Goal: Consume media (video, audio): Consume media (video, audio)

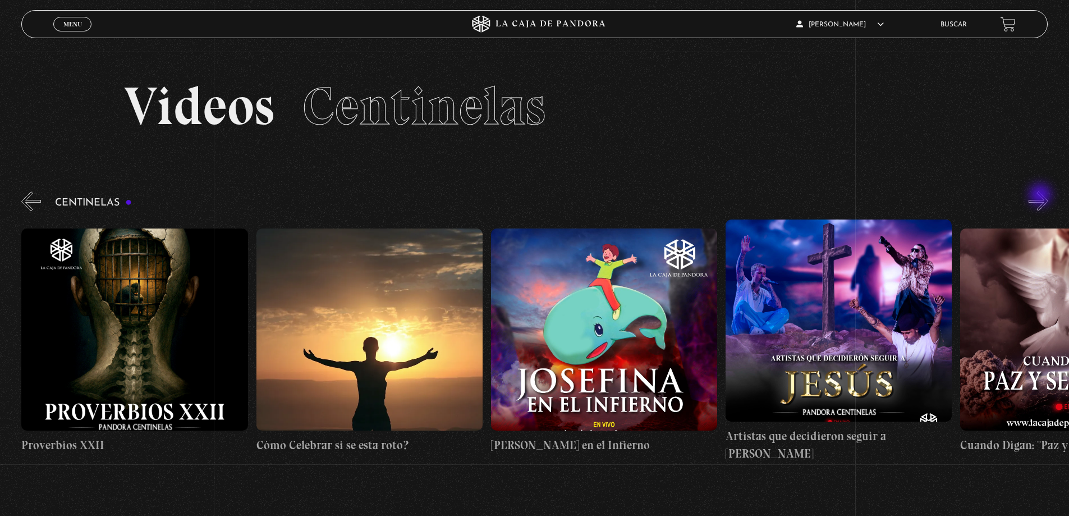
click at [1041, 196] on button "»" at bounding box center [1038, 201] width 20 height 20
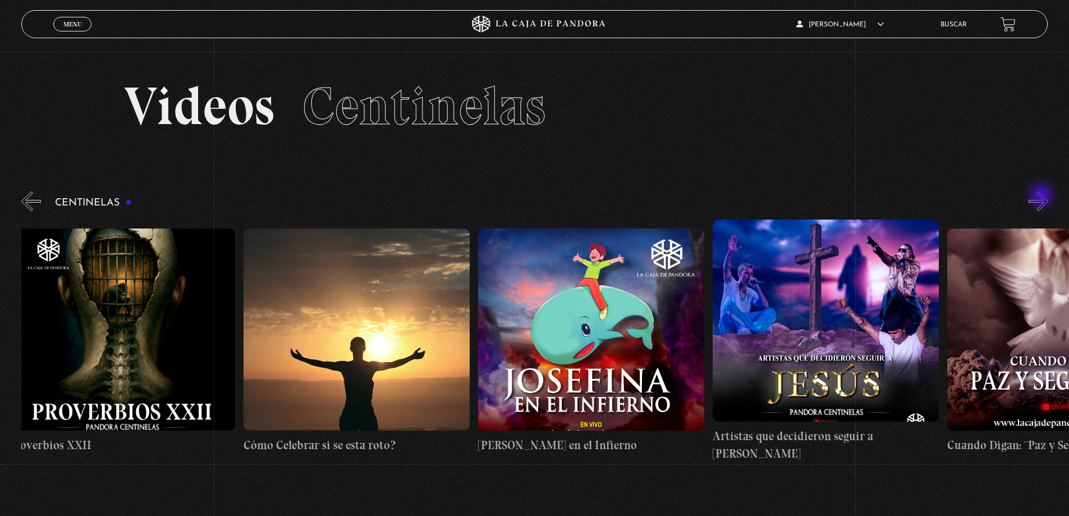
click at [1042, 196] on button "»" at bounding box center [1038, 201] width 20 height 20
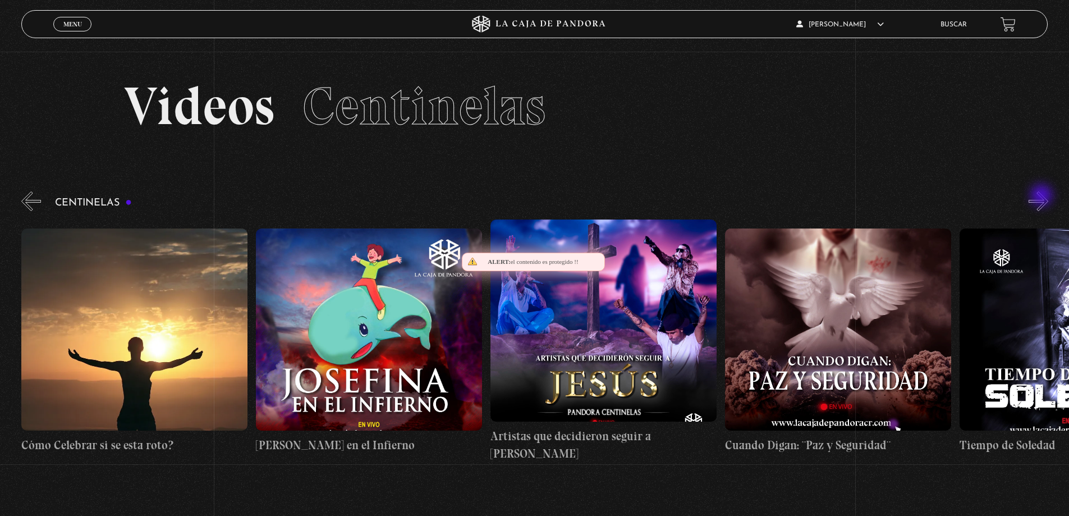
click at [1042, 196] on button "»" at bounding box center [1038, 201] width 20 height 20
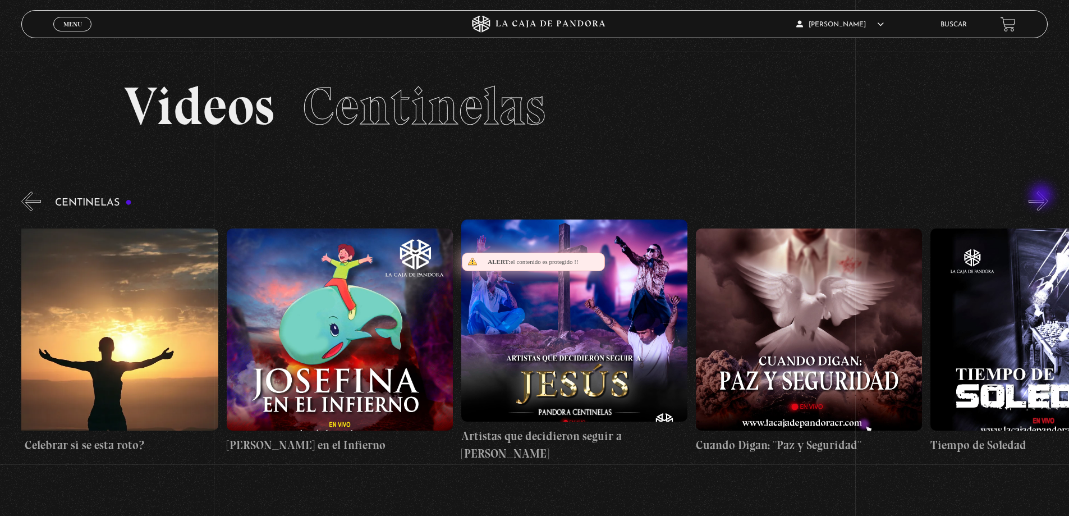
click at [1042, 196] on button "»" at bounding box center [1038, 201] width 20 height 20
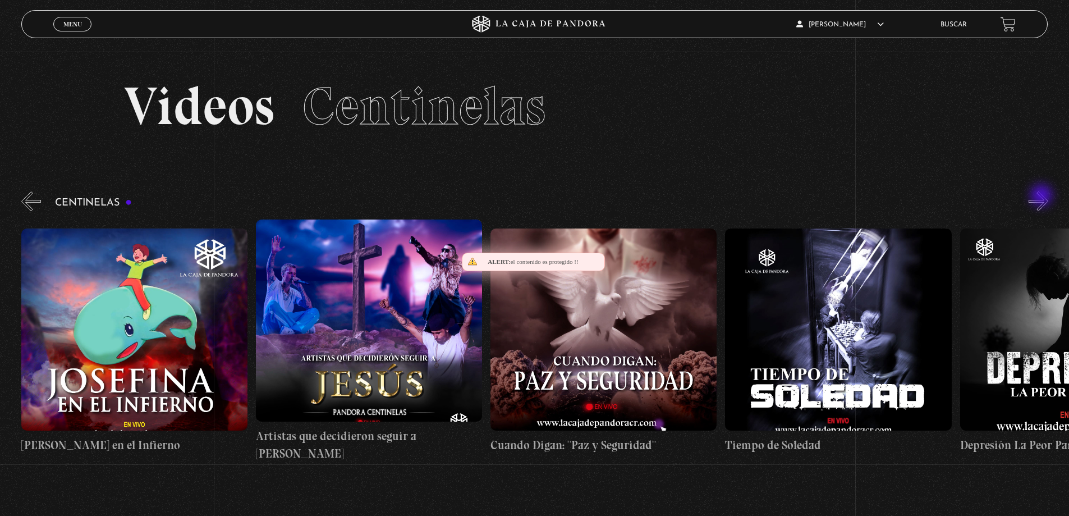
click at [1042, 196] on button "»" at bounding box center [1038, 201] width 20 height 20
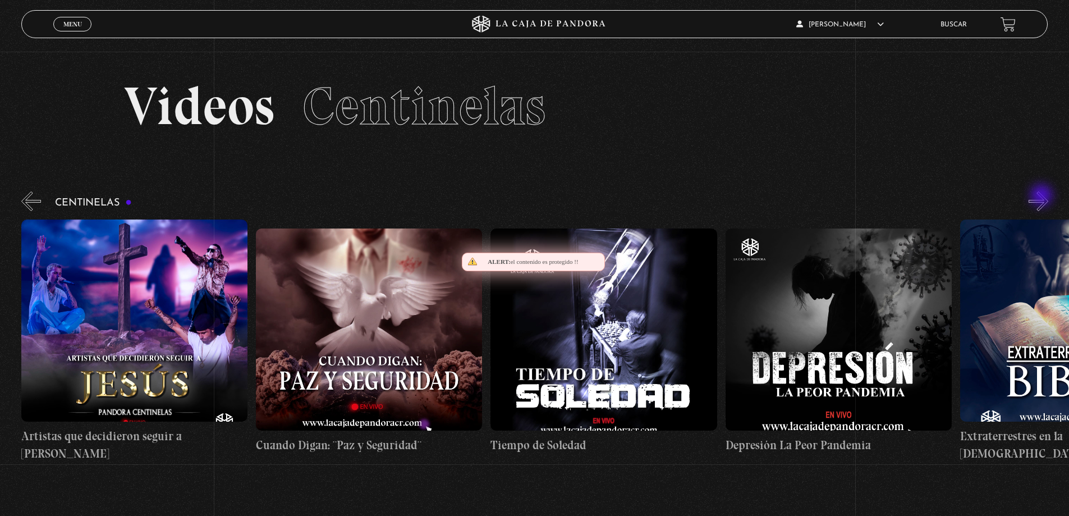
click at [1042, 196] on button "»" at bounding box center [1038, 201] width 20 height 20
click at [1039, 196] on button "»" at bounding box center [1038, 201] width 20 height 20
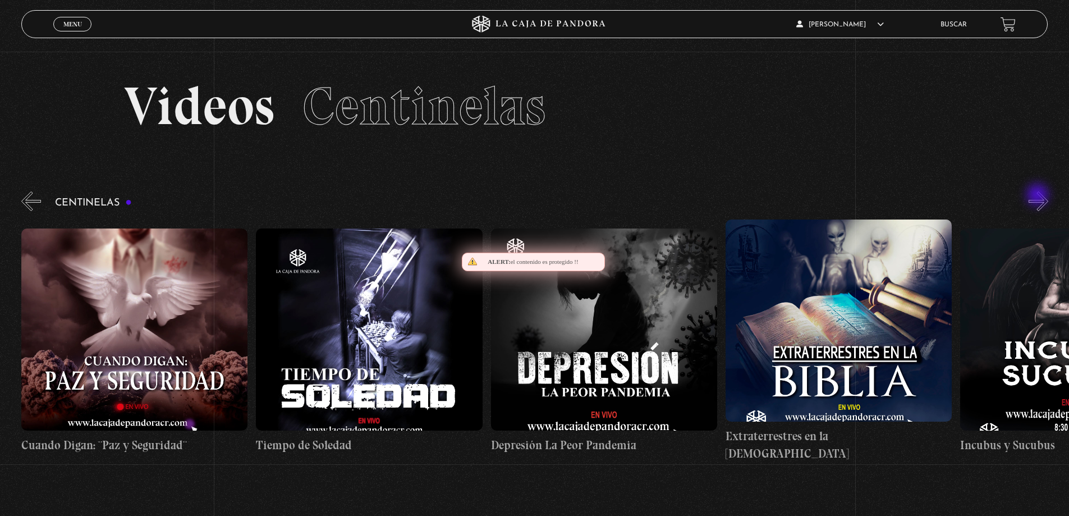
click at [1038, 196] on button "»" at bounding box center [1038, 201] width 20 height 20
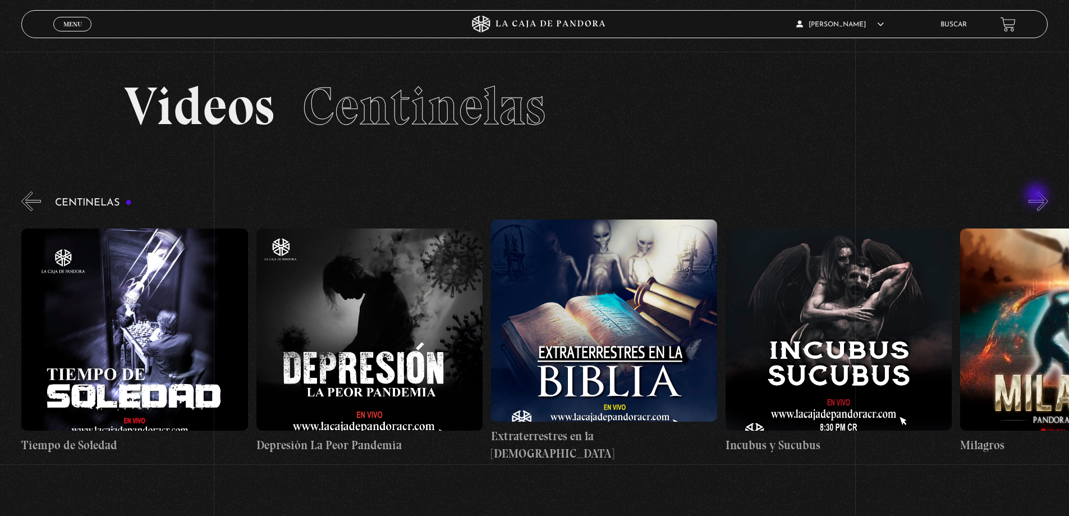
click at [1037, 196] on button "»" at bounding box center [1038, 201] width 20 height 20
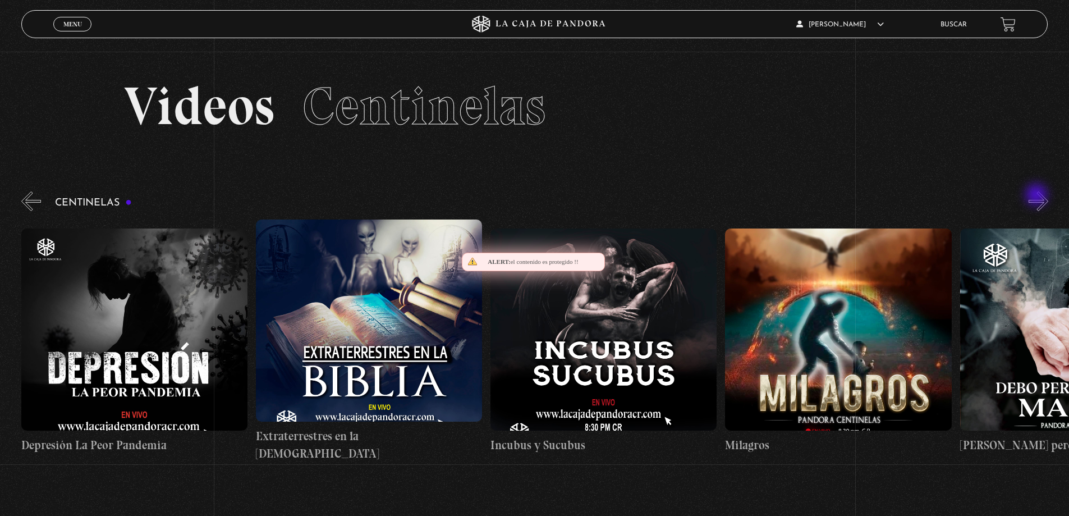
click at [1038, 196] on button "»" at bounding box center [1038, 201] width 20 height 20
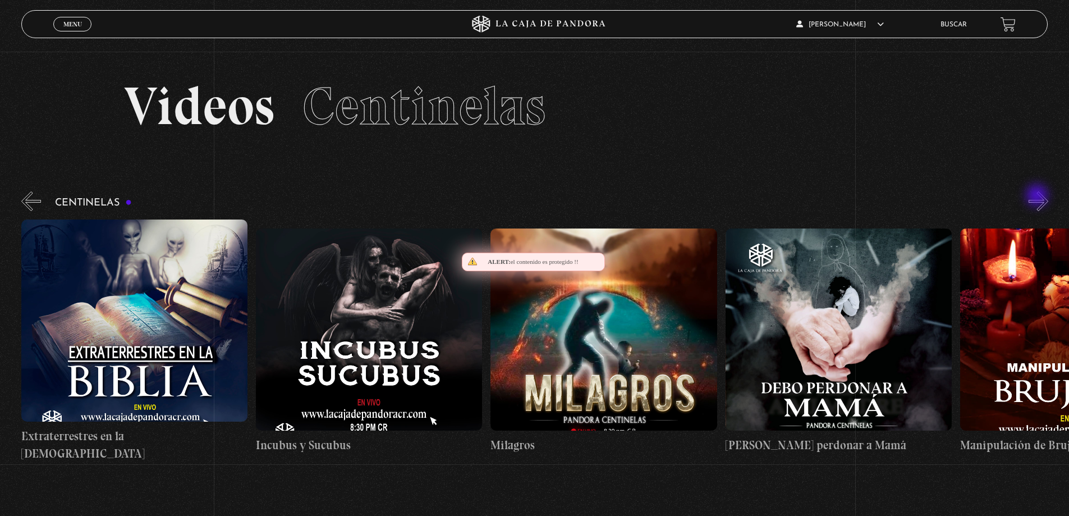
click at [1038, 196] on button "»" at bounding box center [1038, 201] width 20 height 20
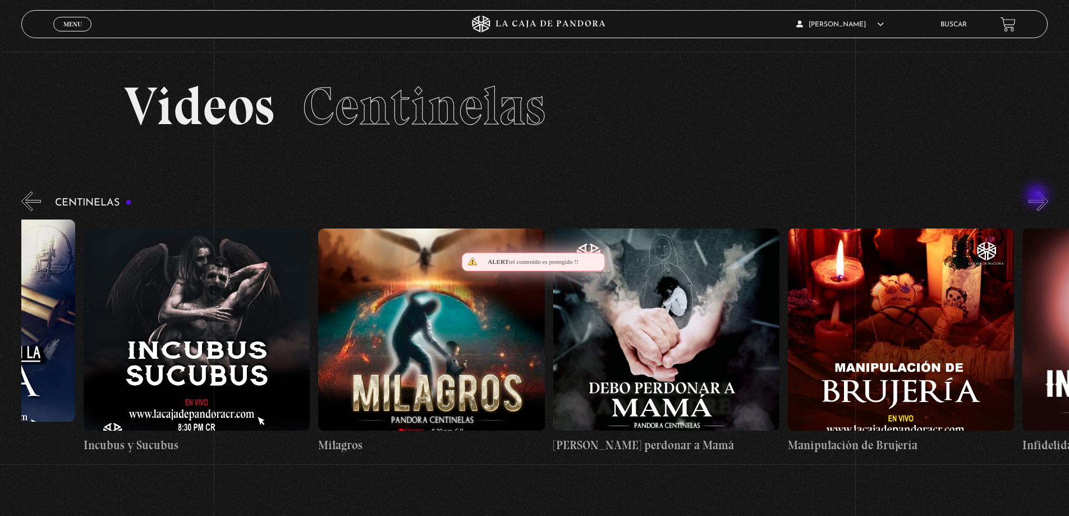
click at [1038, 196] on button "»" at bounding box center [1038, 201] width 20 height 20
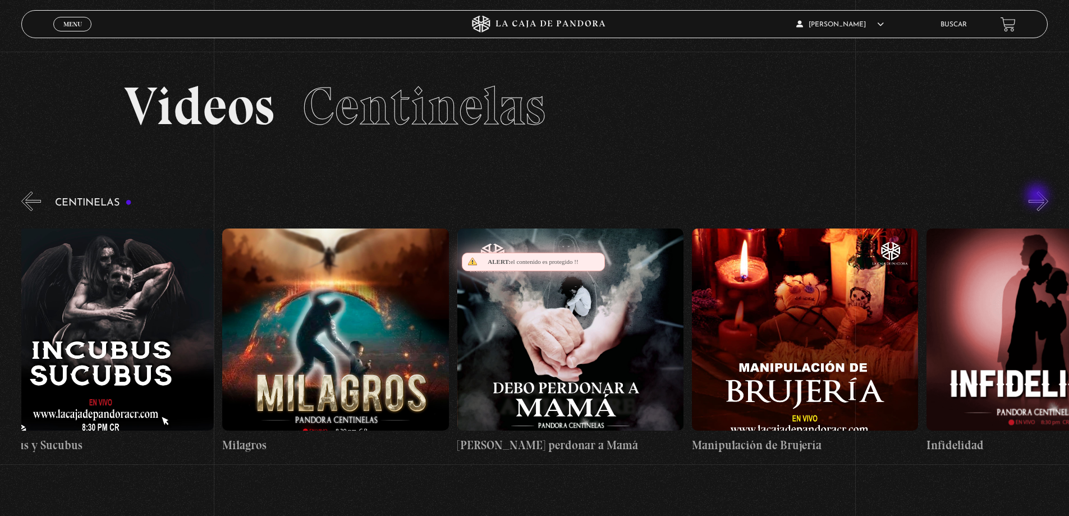
click at [1038, 196] on button "»" at bounding box center [1038, 201] width 20 height 20
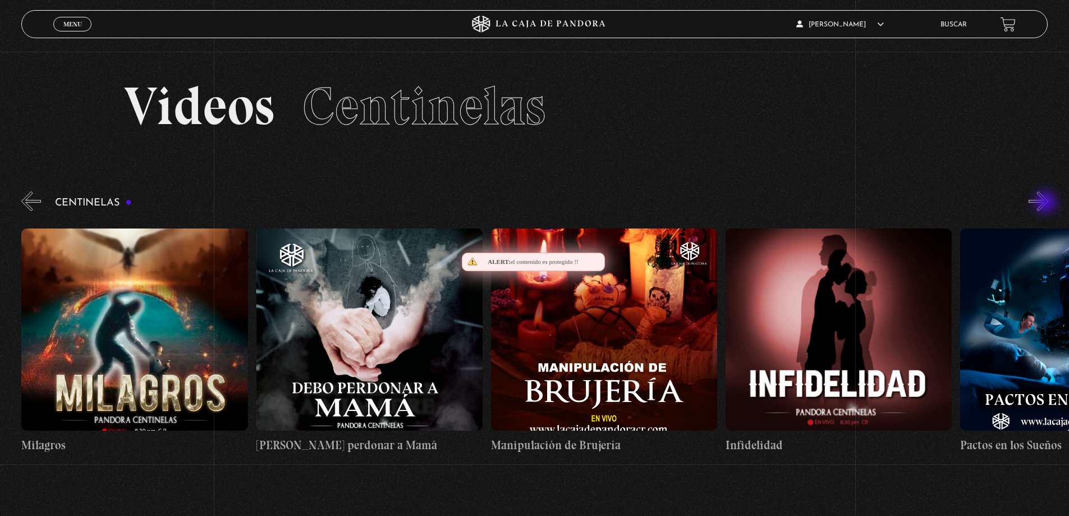
click at [1046, 203] on button "»" at bounding box center [1038, 201] width 20 height 20
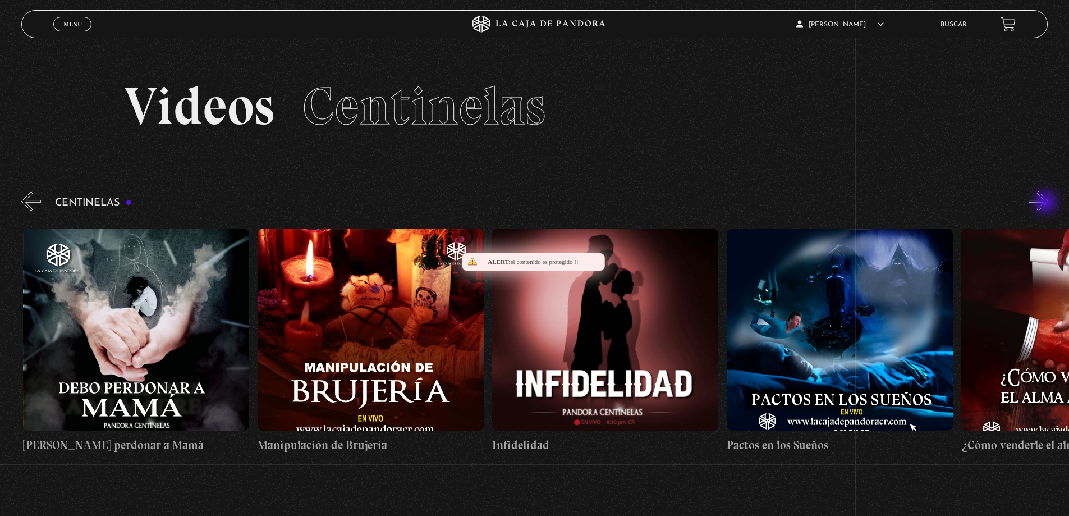
click at [1046, 203] on button "»" at bounding box center [1038, 201] width 20 height 20
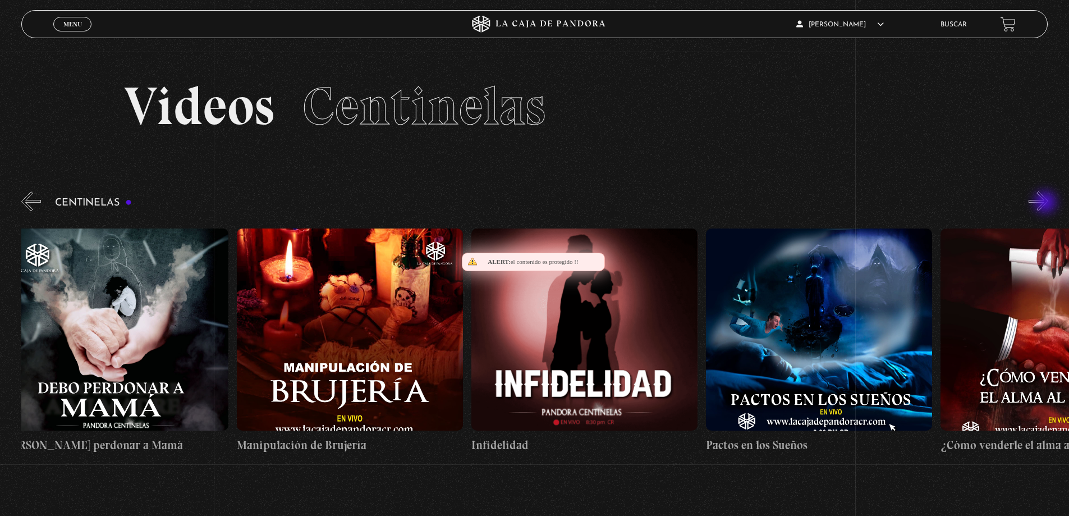
click at [1046, 203] on button "»" at bounding box center [1038, 201] width 20 height 20
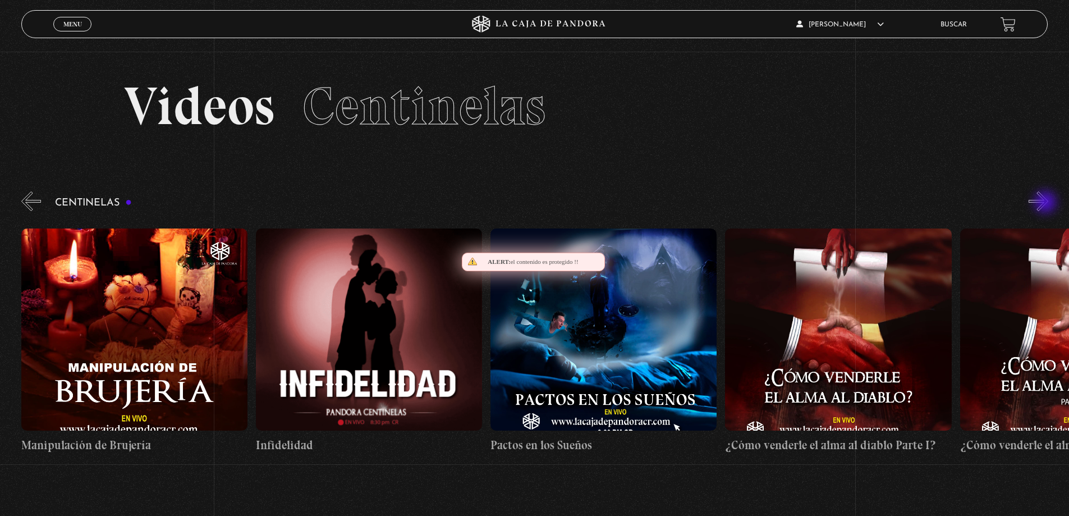
click at [1046, 203] on button "»" at bounding box center [1038, 201] width 20 height 20
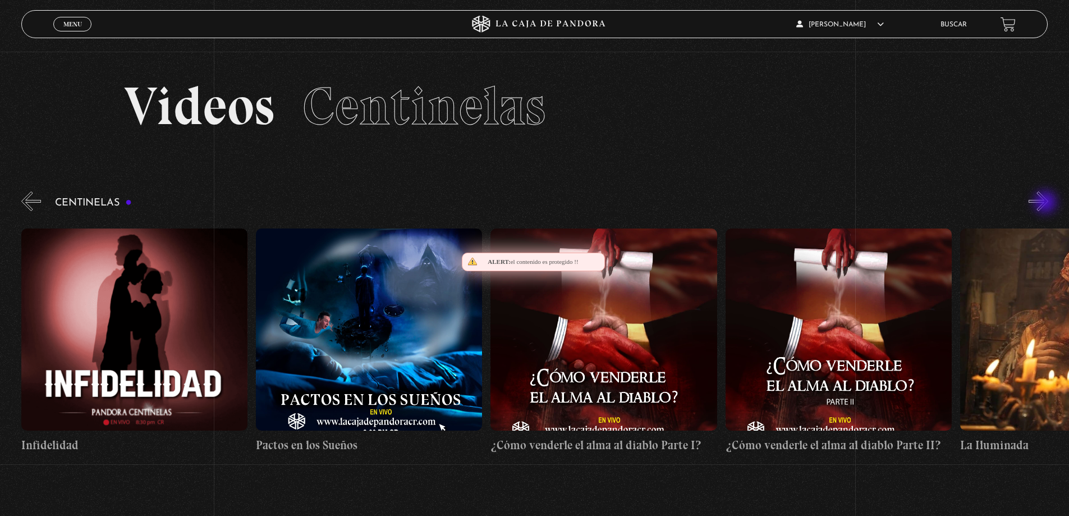
click at [1046, 203] on button "»" at bounding box center [1038, 201] width 20 height 20
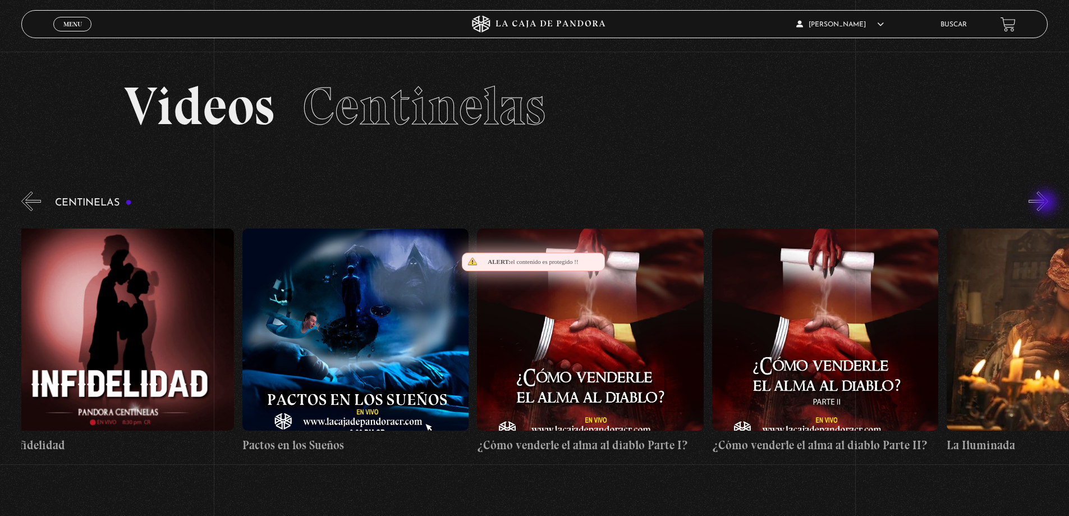
click at [1046, 203] on button "»" at bounding box center [1038, 201] width 20 height 20
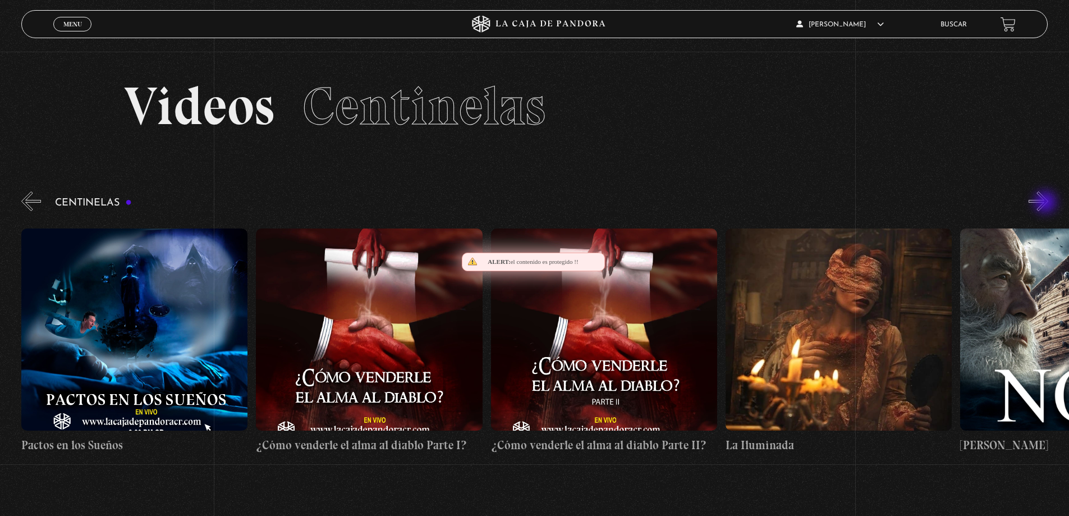
click at [1046, 203] on button "»" at bounding box center [1038, 201] width 20 height 20
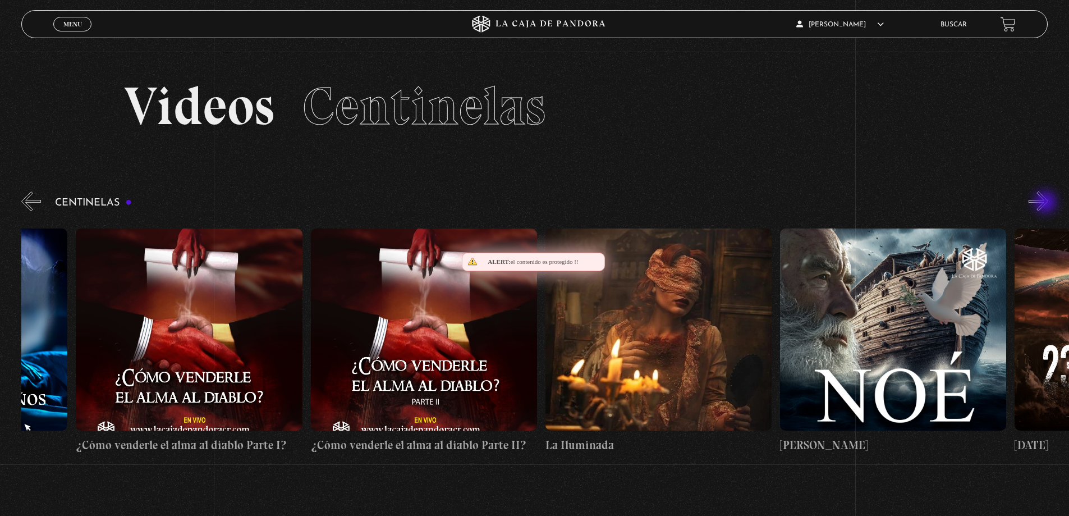
click at [1046, 203] on button "»" at bounding box center [1038, 201] width 20 height 20
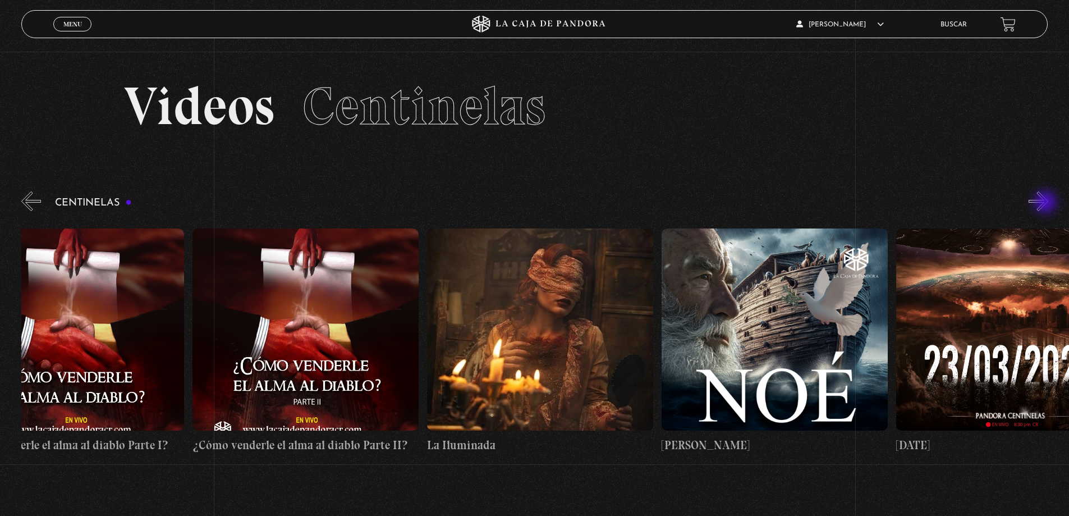
click at [1046, 203] on button "»" at bounding box center [1038, 201] width 20 height 20
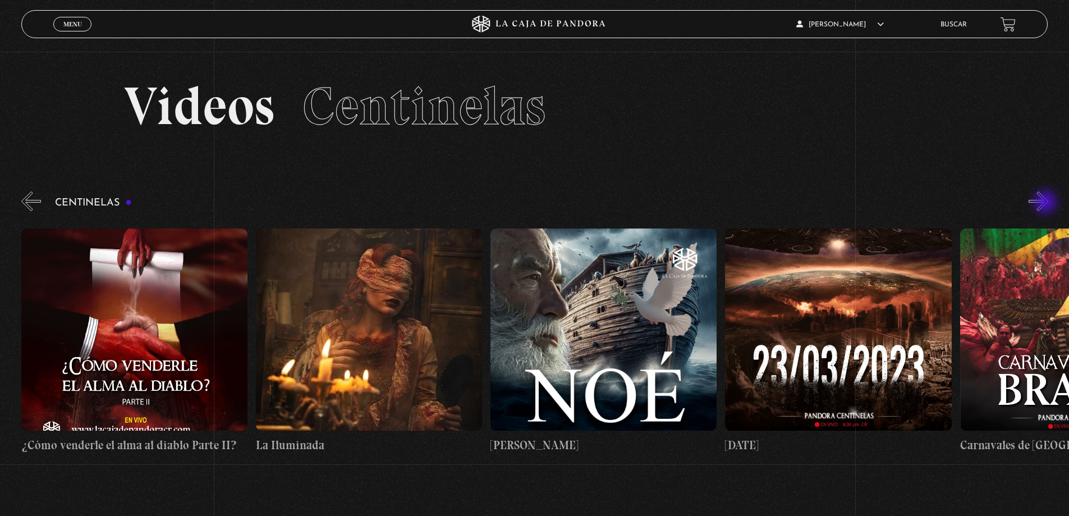
click at [1046, 203] on button "»" at bounding box center [1038, 201] width 20 height 20
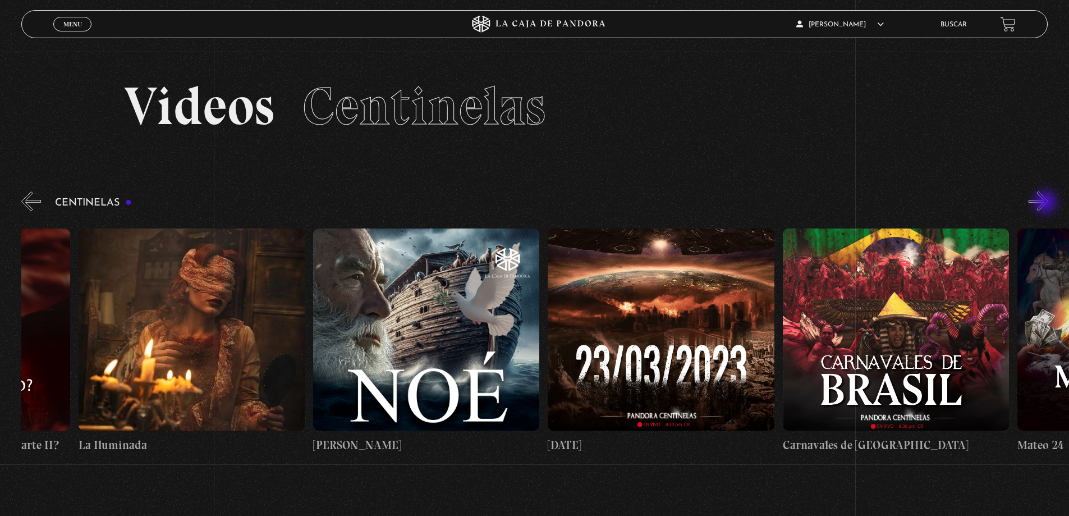
click at [1046, 203] on button "»" at bounding box center [1038, 201] width 20 height 20
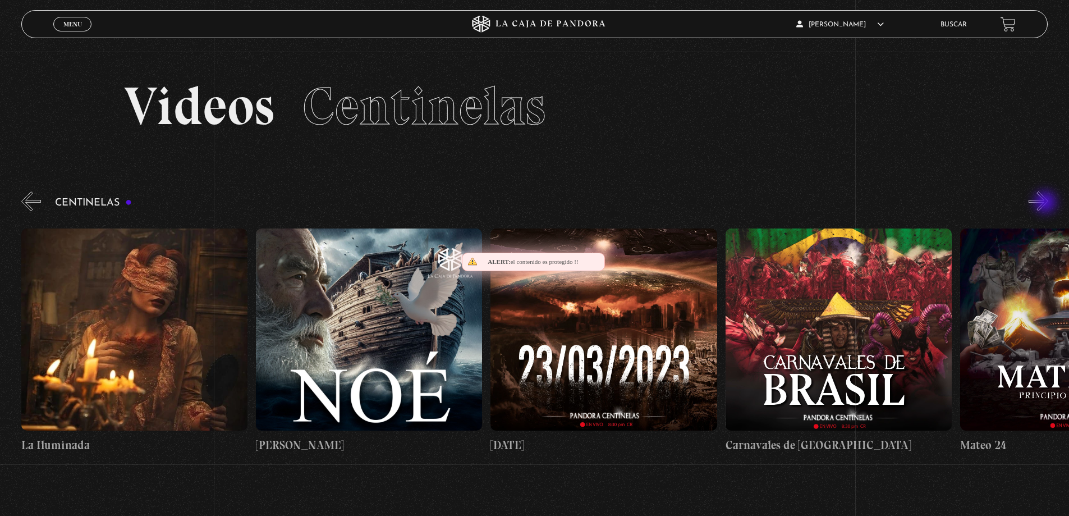
click at [1046, 203] on button "»" at bounding box center [1038, 201] width 20 height 20
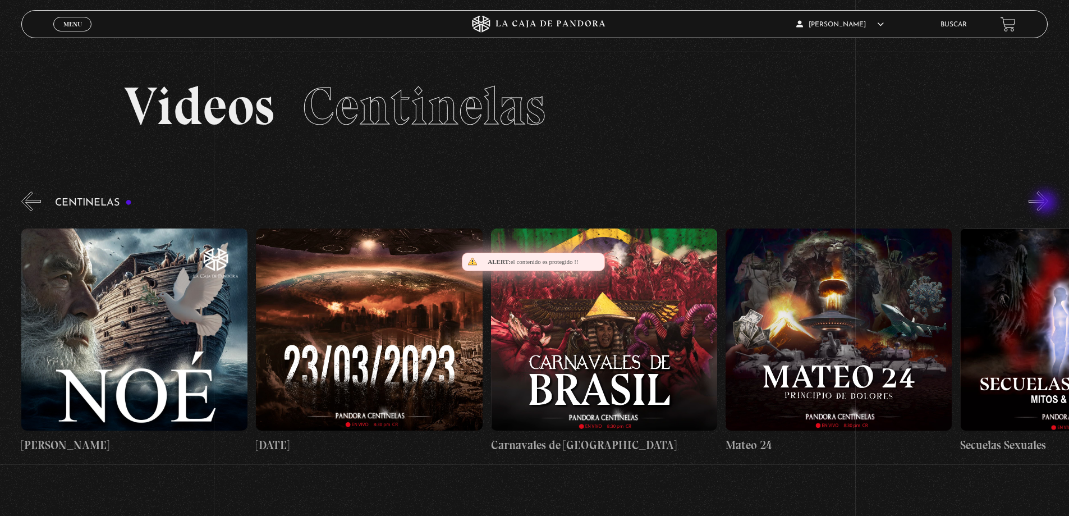
click at [1046, 203] on button "»" at bounding box center [1038, 201] width 20 height 20
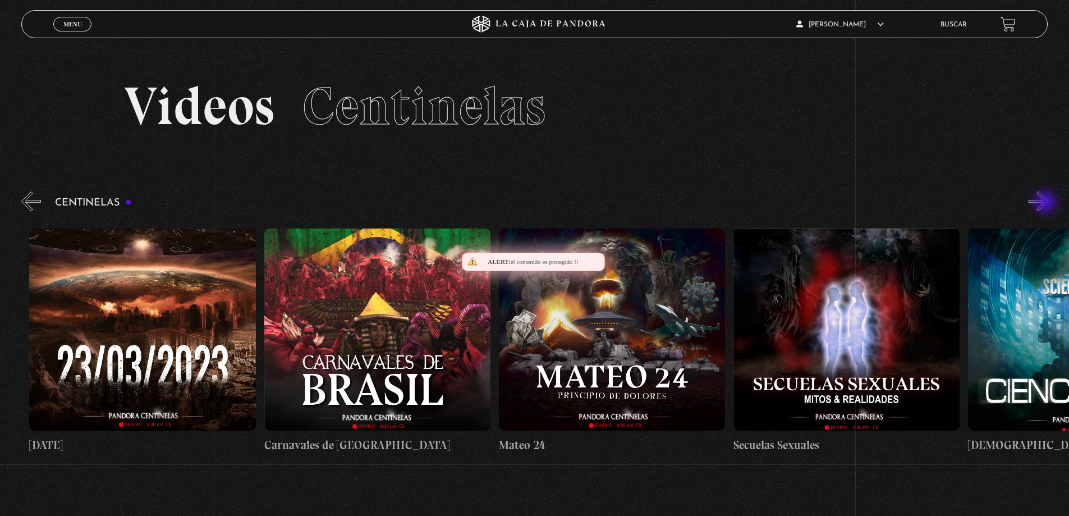
scroll to position [0, 9855]
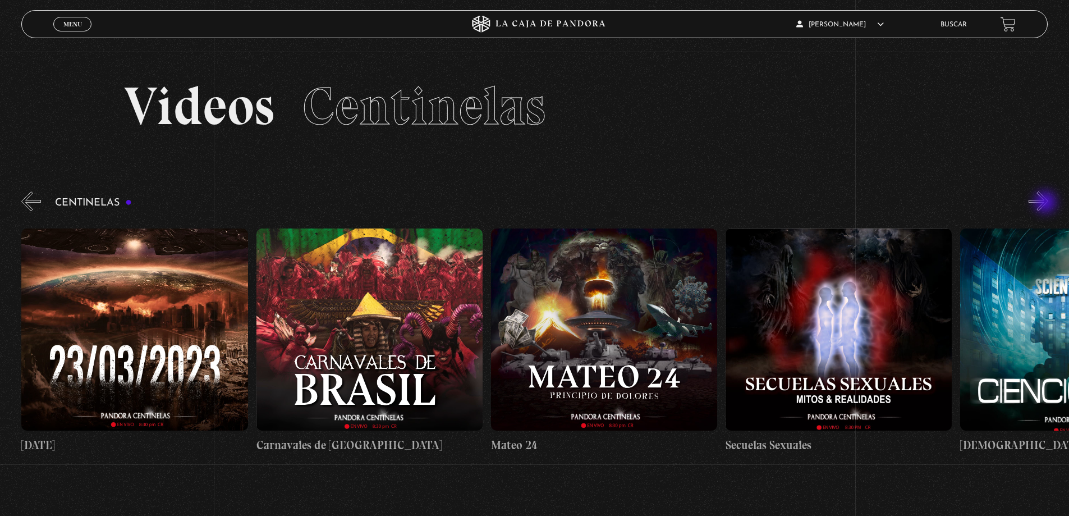
click at [1046, 203] on button "»" at bounding box center [1038, 201] width 20 height 20
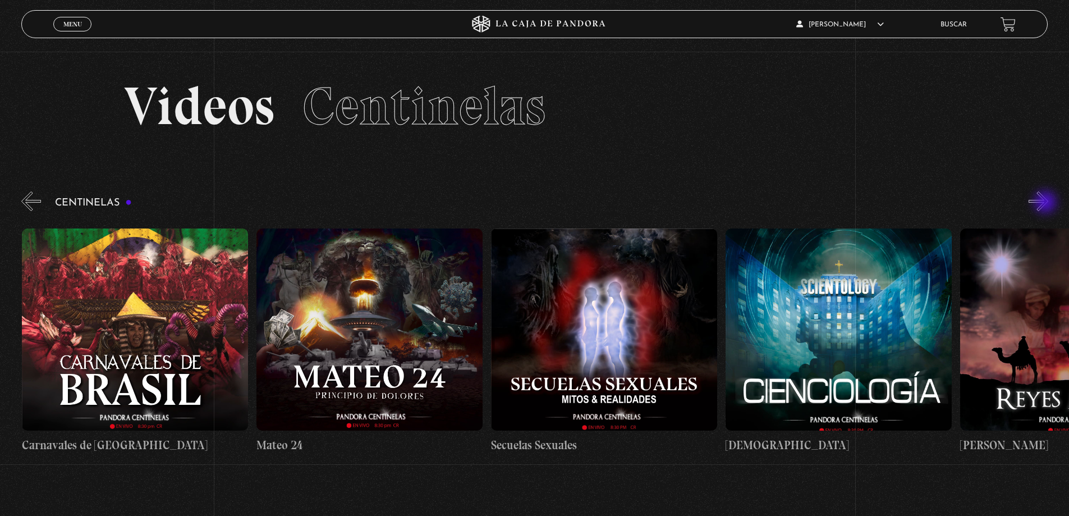
scroll to position [0, 10090]
click at [1008, 122] on section "Videos Centinelas" at bounding box center [534, 120] width 1069 height 137
click at [1046, 199] on button "»" at bounding box center [1038, 201] width 20 height 20
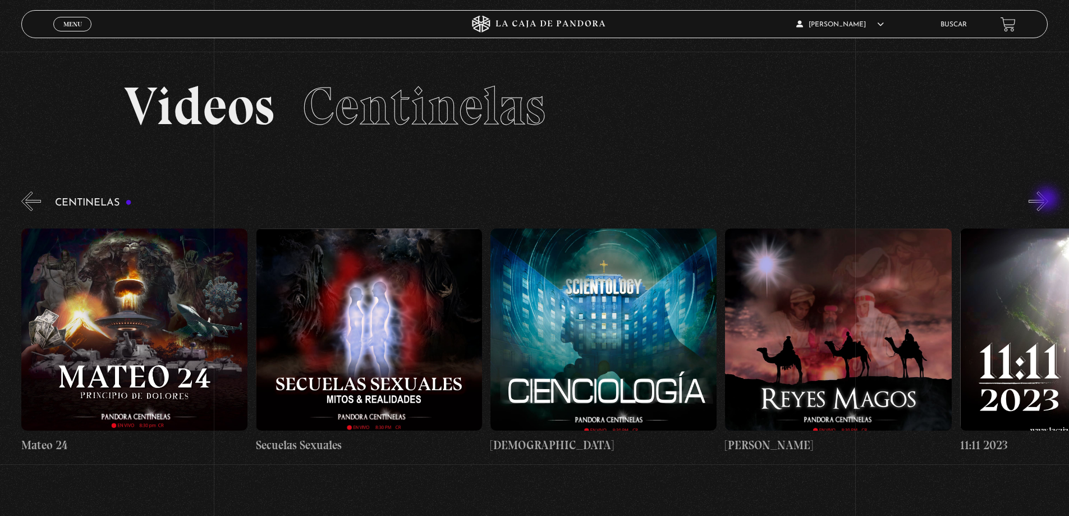
click at [1048, 200] on button "»" at bounding box center [1038, 201] width 20 height 20
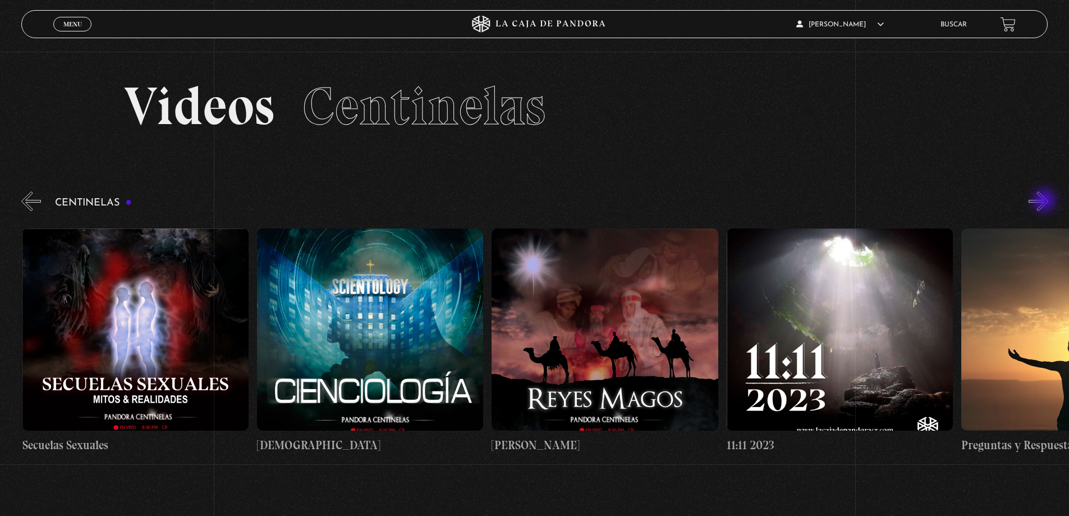
scroll to position [0, 10559]
click at [1045, 201] on button "»" at bounding box center [1038, 201] width 20 height 20
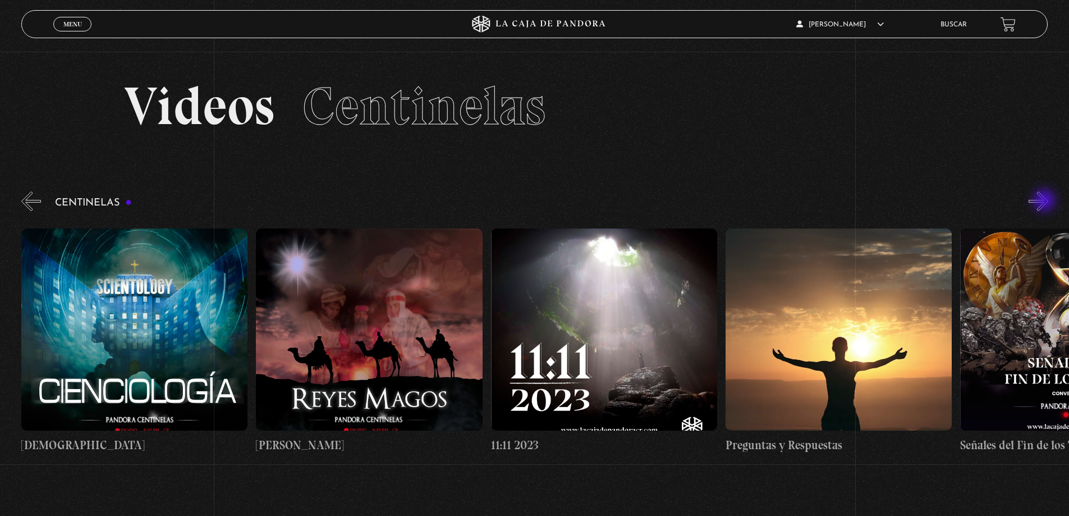
scroll to position [0, 10794]
click at [1045, 201] on button "»" at bounding box center [1038, 201] width 20 height 20
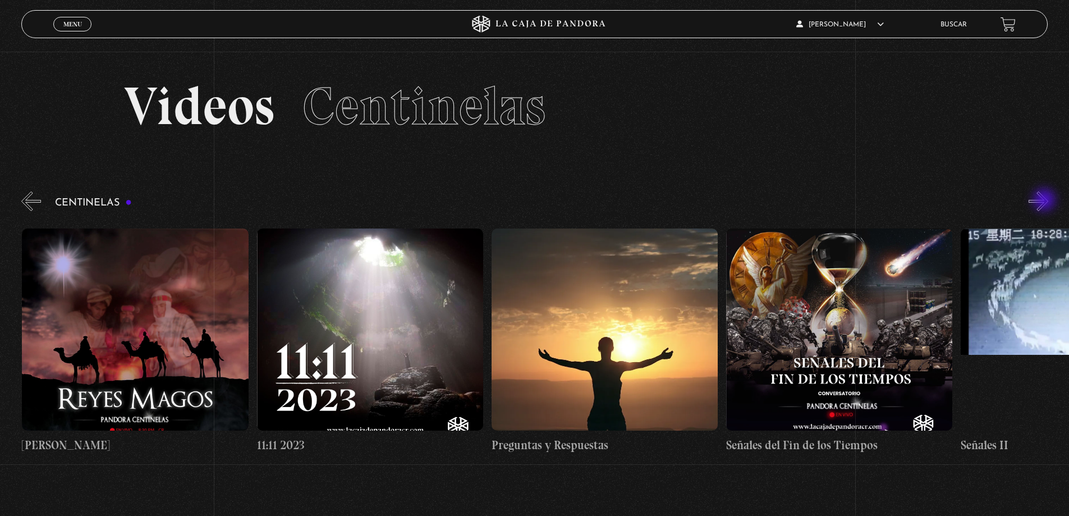
click at [1045, 201] on button "»" at bounding box center [1038, 201] width 20 height 20
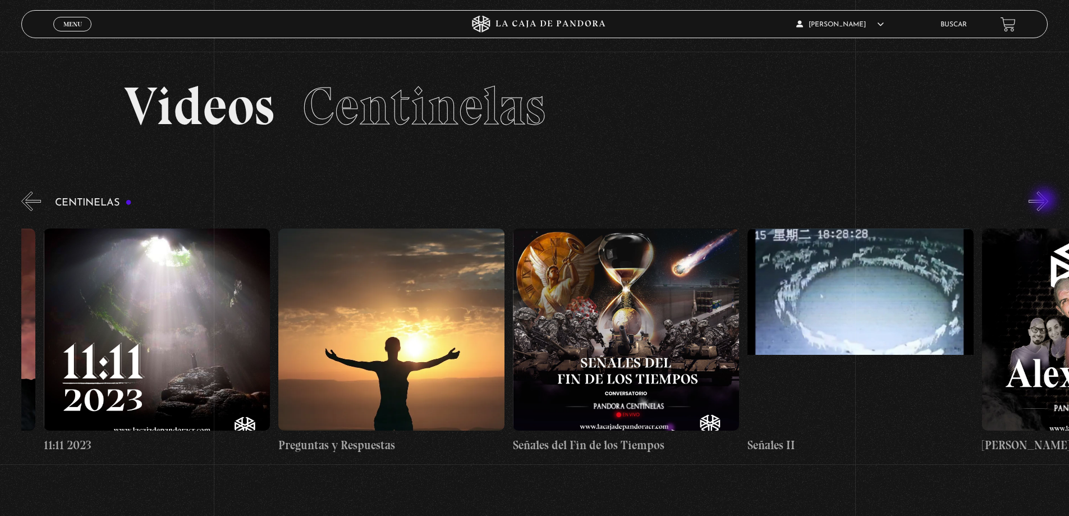
click at [1045, 201] on button "»" at bounding box center [1038, 201] width 20 height 20
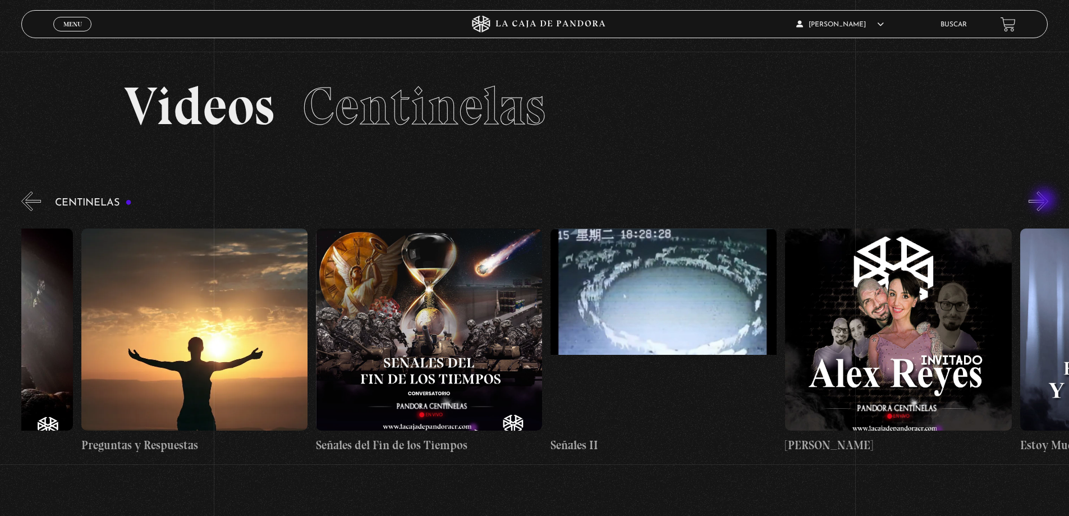
click at [1045, 201] on button "»" at bounding box center [1038, 201] width 20 height 20
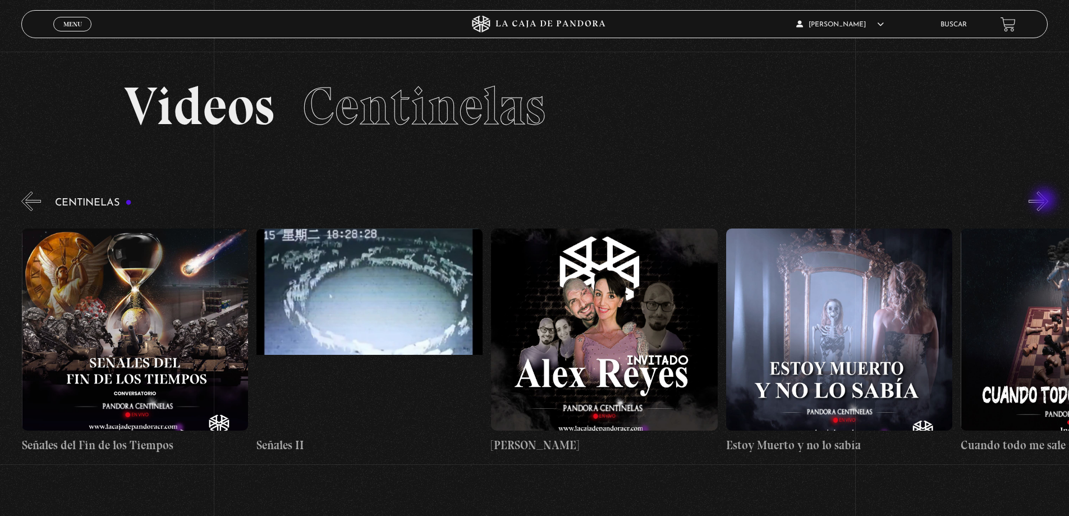
click at [1045, 201] on button "»" at bounding box center [1038, 201] width 20 height 20
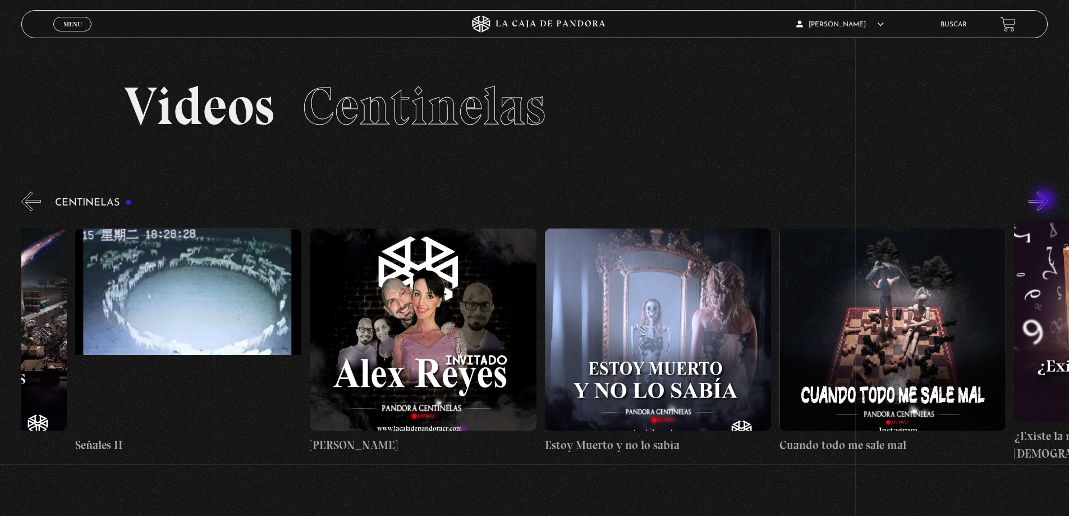
click at [1045, 201] on button "»" at bounding box center [1038, 201] width 20 height 20
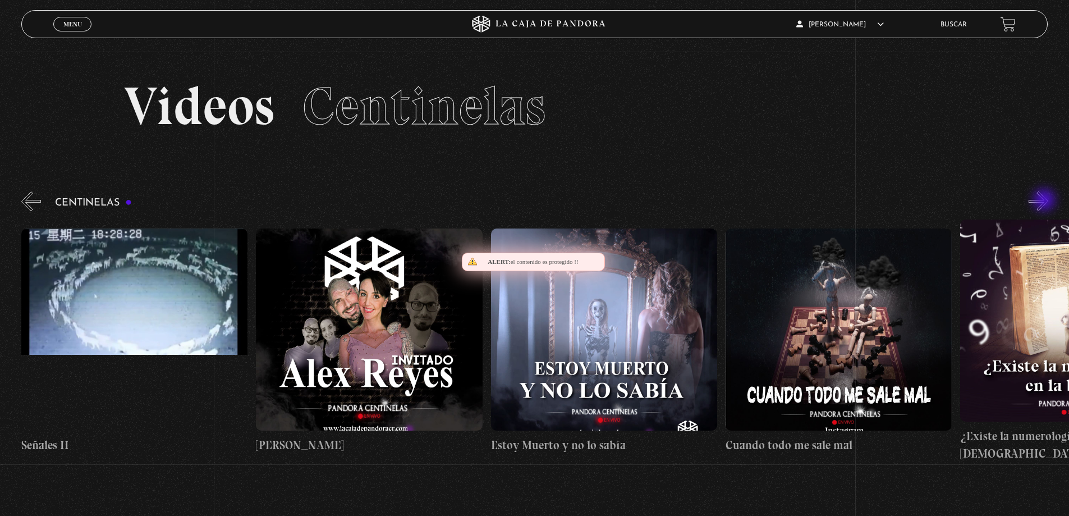
click at [1045, 201] on button "»" at bounding box center [1038, 201] width 20 height 20
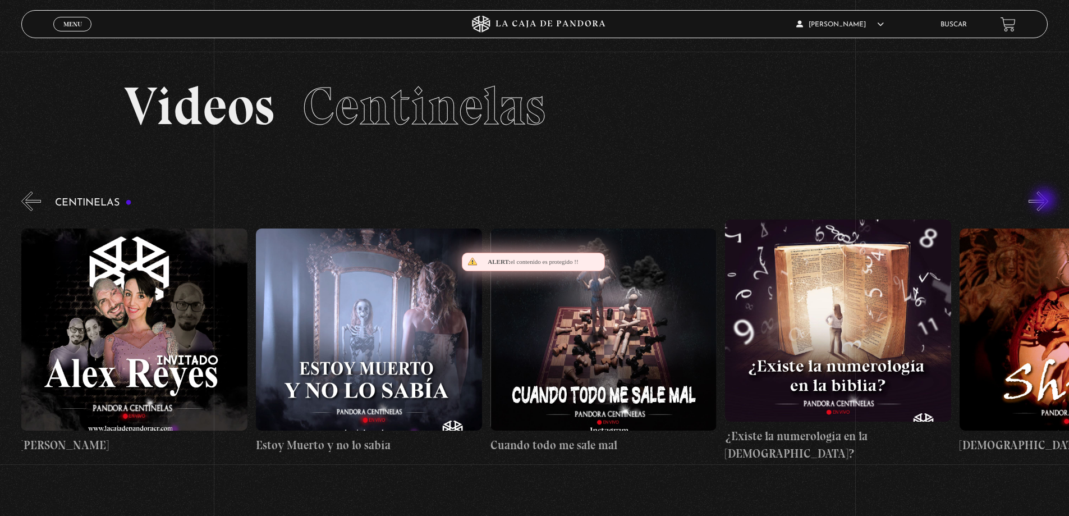
click at [1045, 201] on button "»" at bounding box center [1038, 201] width 20 height 20
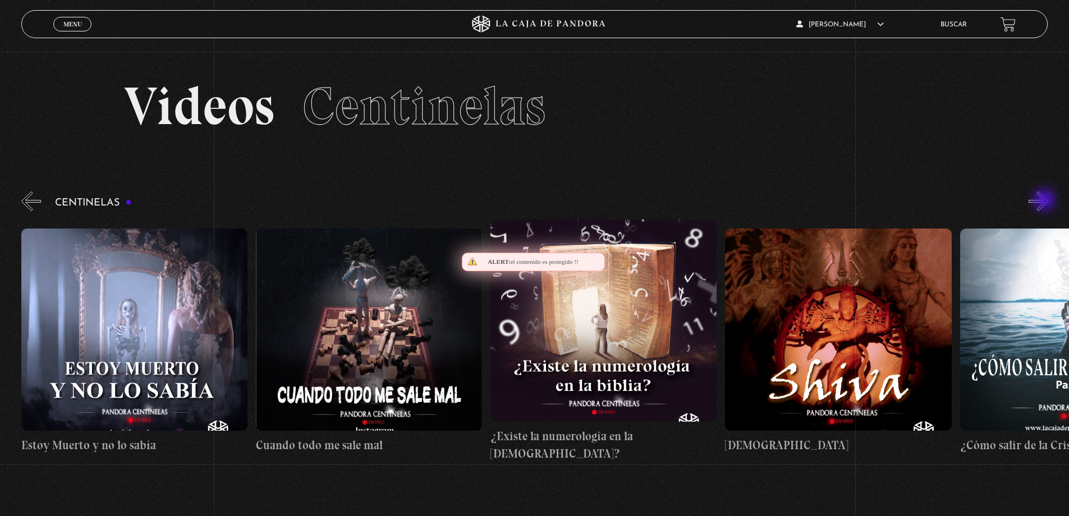
click at [1045, 201] on button "»" at bounding box center [1038, 201] width 20 height 20
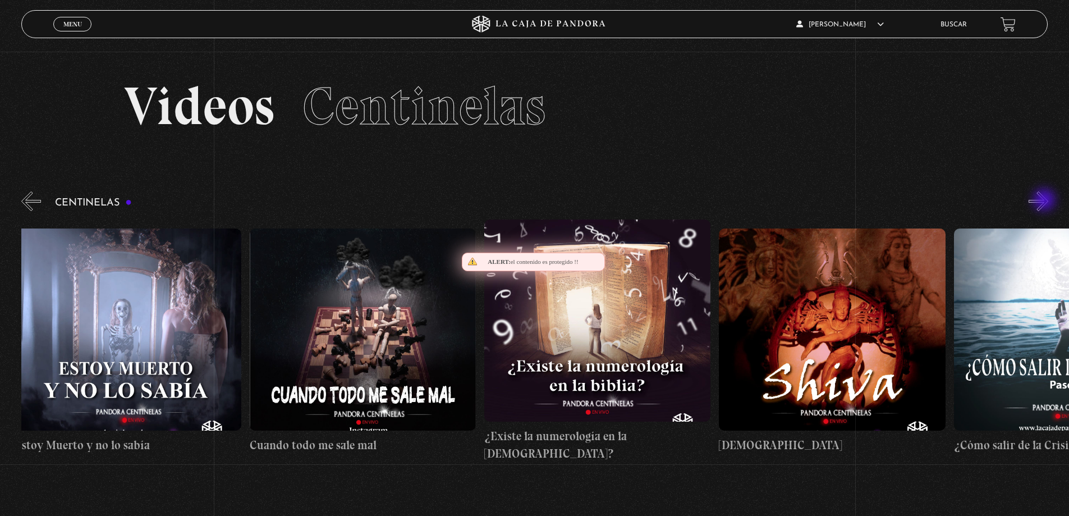
click at [1045, 201] on button "»" at bounding box center [1038, 201] width 20 height 20
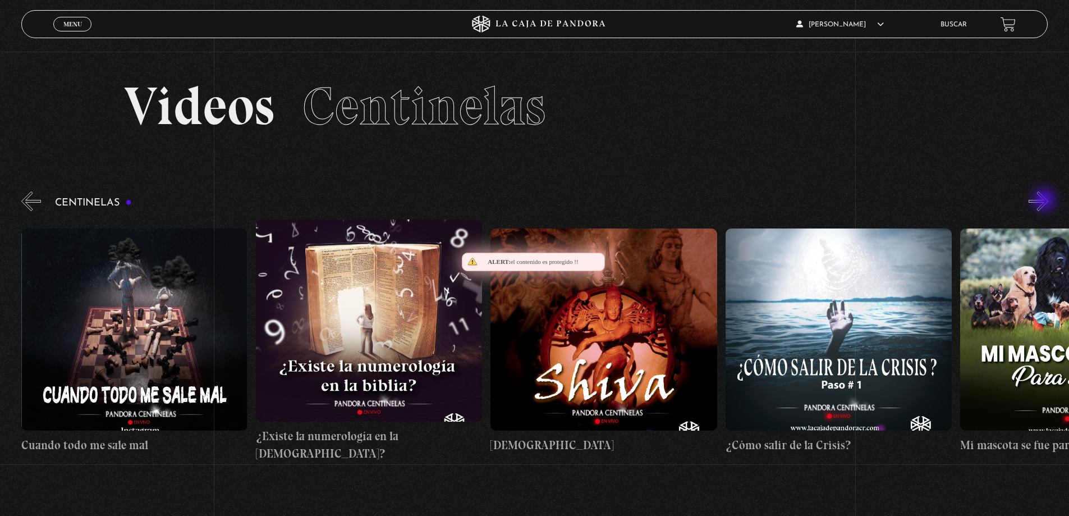
click at [1045, 201] on button "»" at bounding box center [1038, 201] width 20 height 20
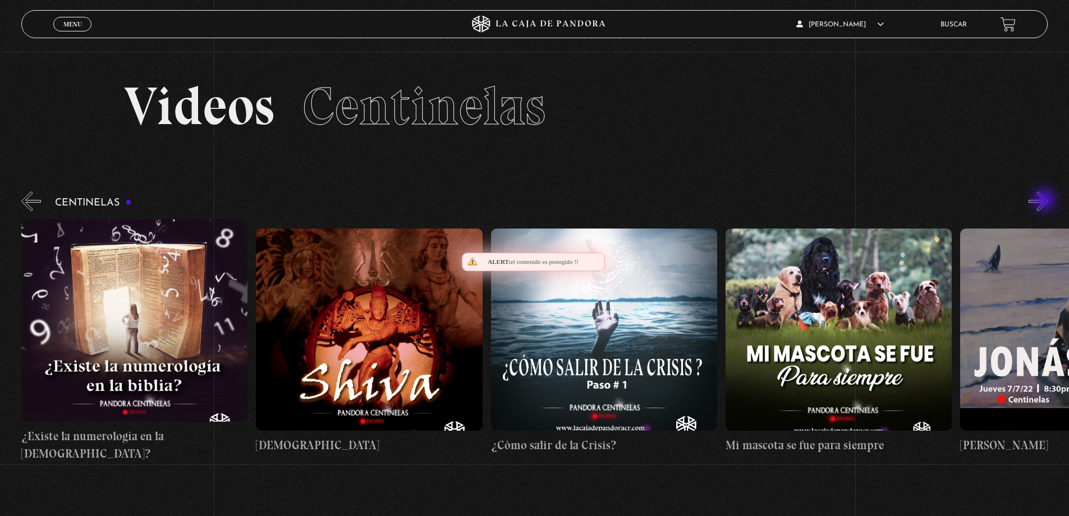
click at [1045, 201] on button "»" at bounding box center [1038, 201] width 20 height 20
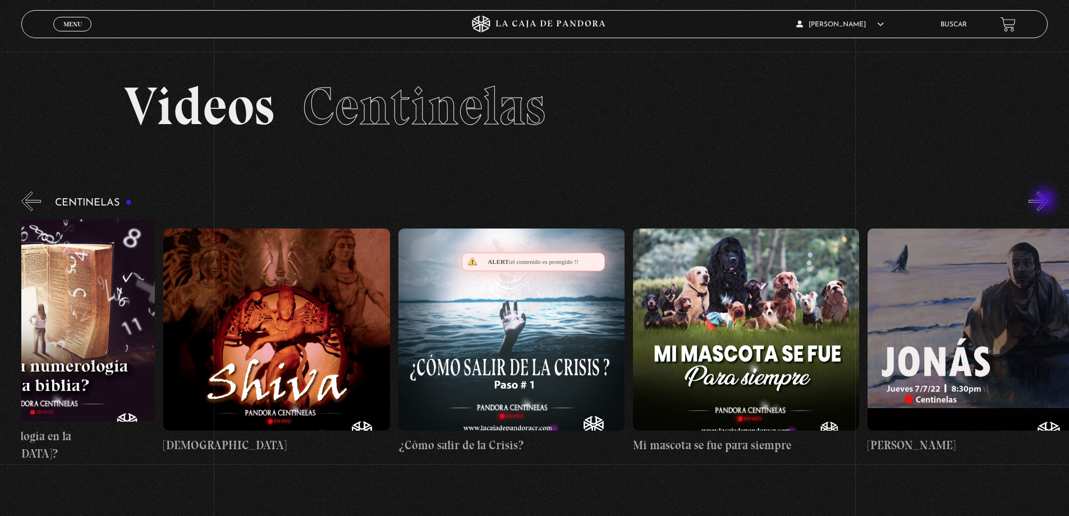
click at [1045, 201] on button "»" at bounding box center [1038, 201] width 20 height 20
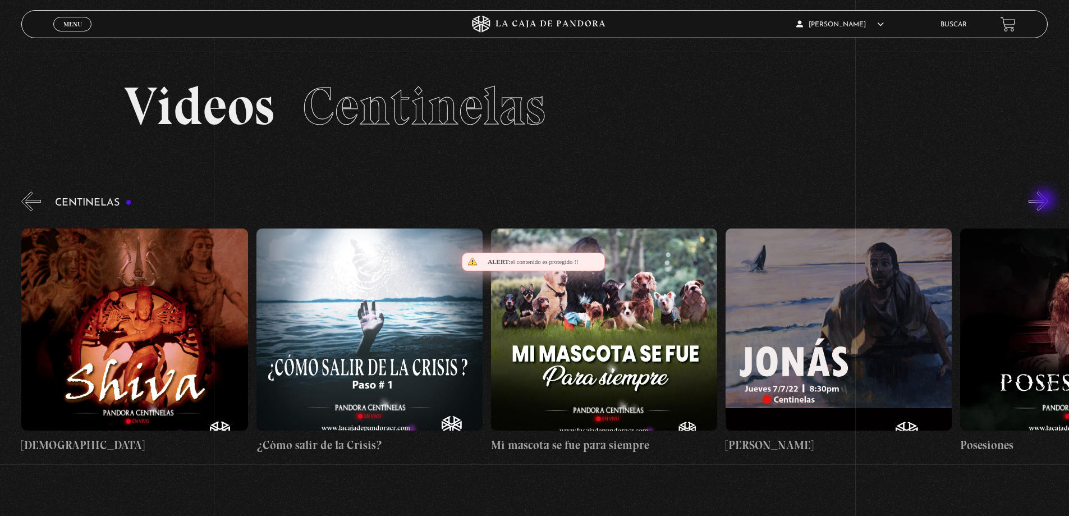
click at [1045, 201] on button "»" at bounding box center [1038, 201] width 20 height 20
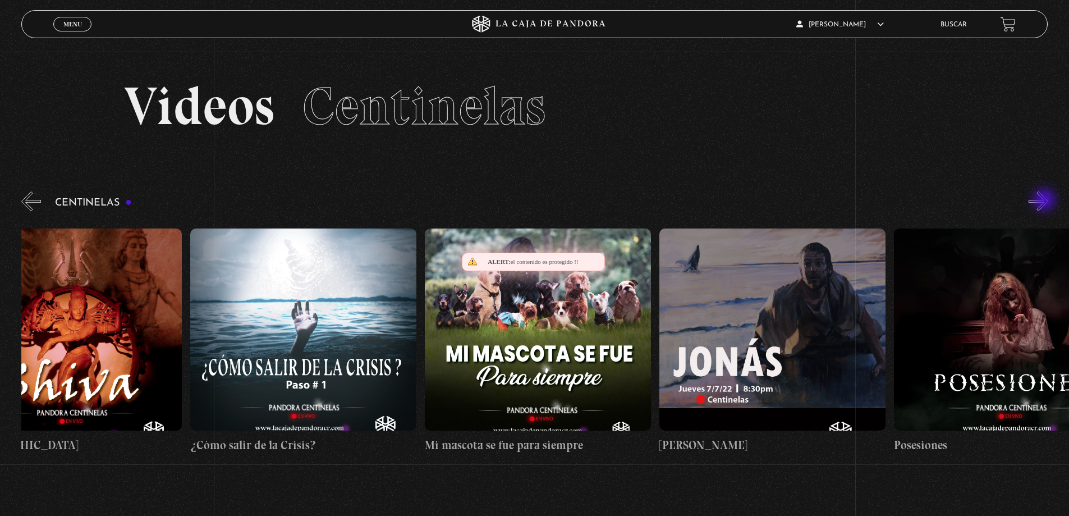
click at [1045, 201] on button "»" at bounding box center [1038, 201] width 20 height 20
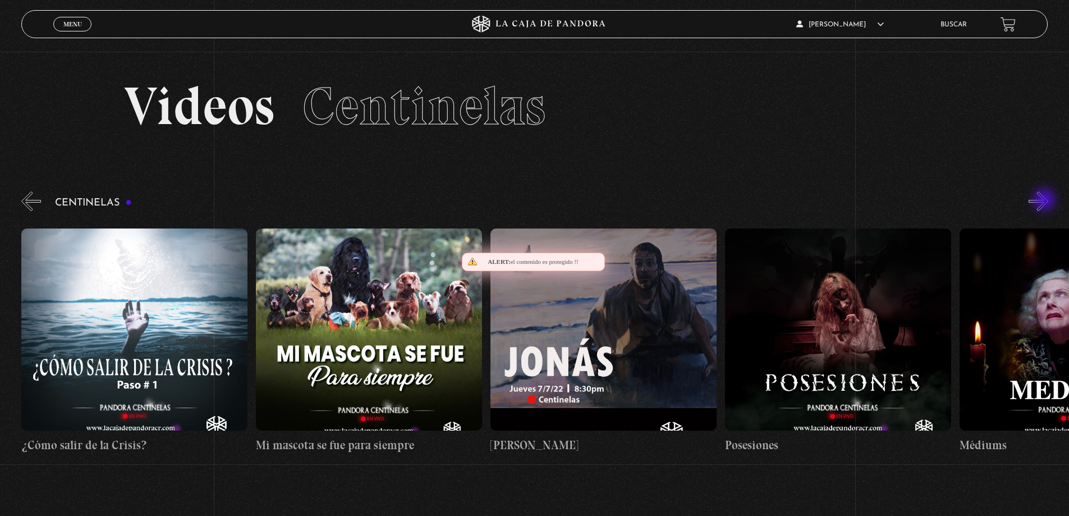
click at [1045, 201] on button "»" at bounding box center [1038, 201] width 20 height 20
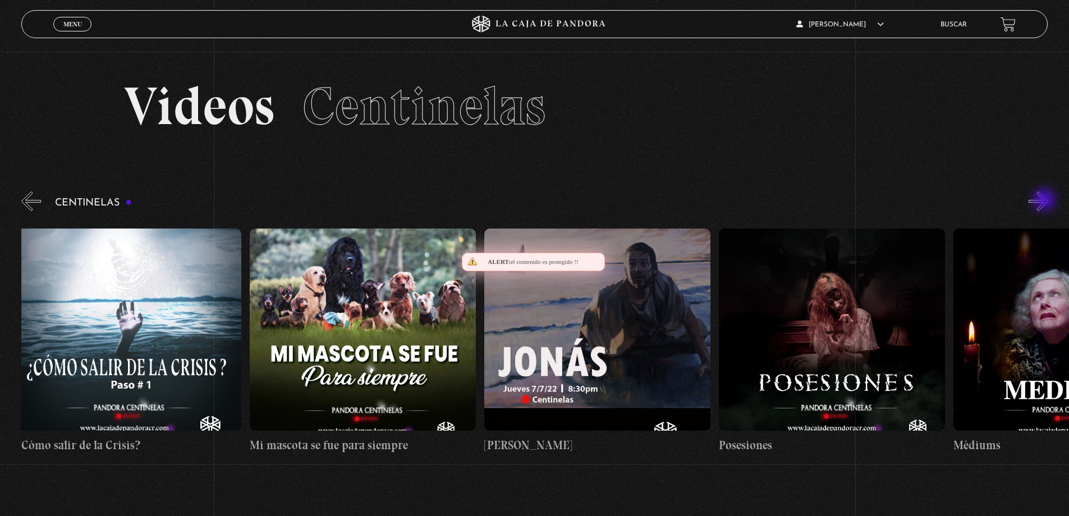
click at [1045, 201] on button "»" at bounding box center [1038, 201] width 20 height 20
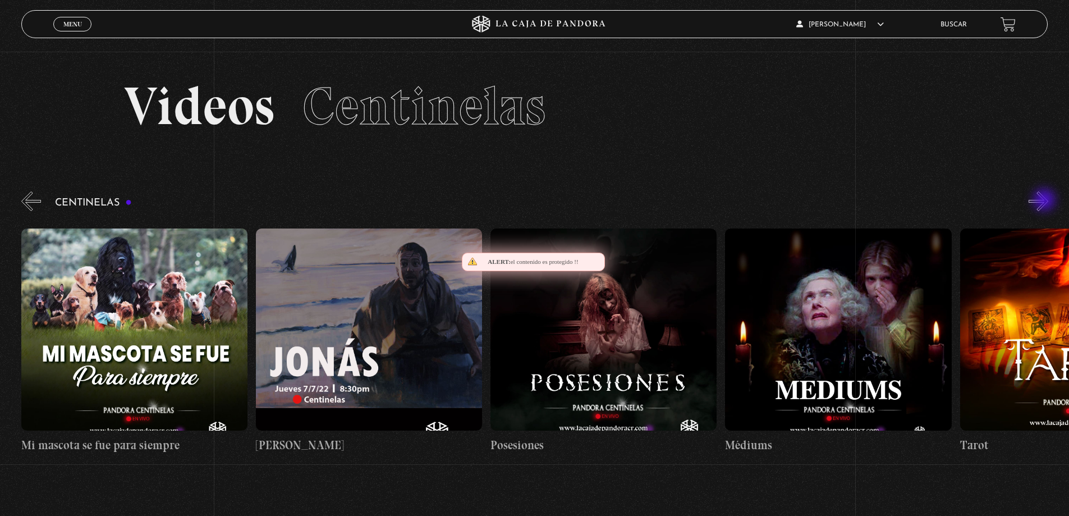
click at [1045, 201] on button "»" at bounding box center [1038, 201] width 20 height 20
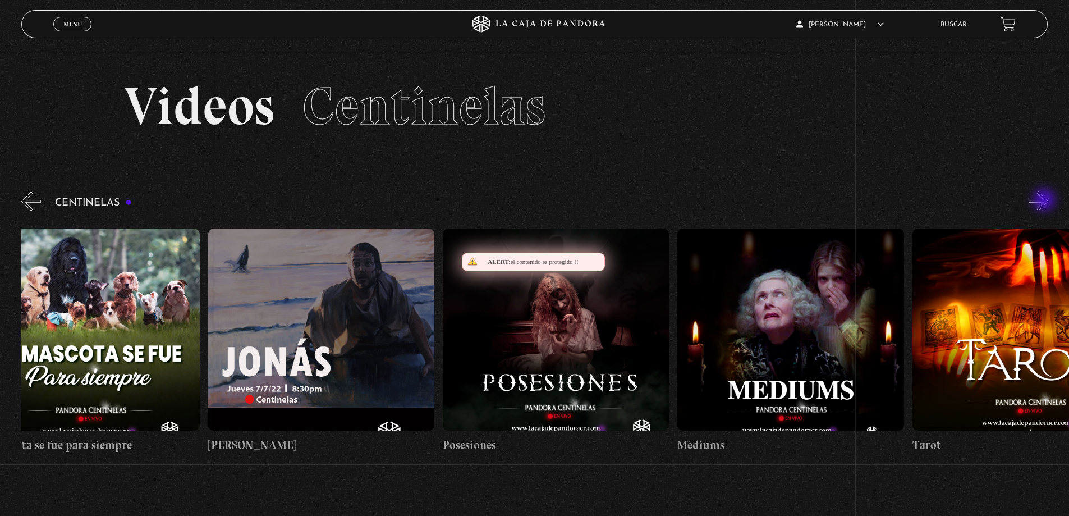
click at [1045, 201] on button "»" at bounding box center [1038, 201] width 20 height 20
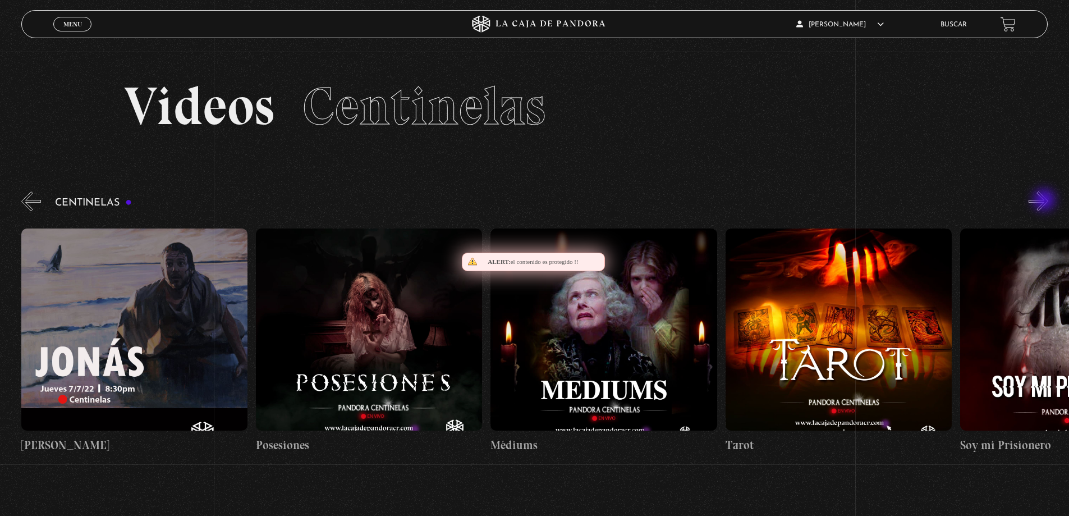
click at [1045, 201] on button "»" at bounding box center [1038, 201] width 20 height 20
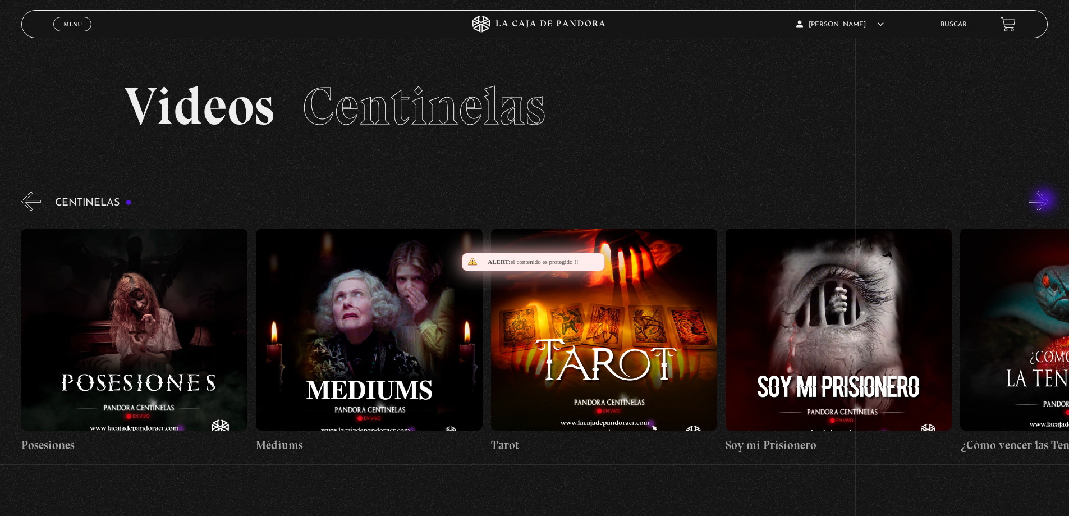
click at [1045, 201] on button "»" at bounding box center [1038, 201] width 20 height 20
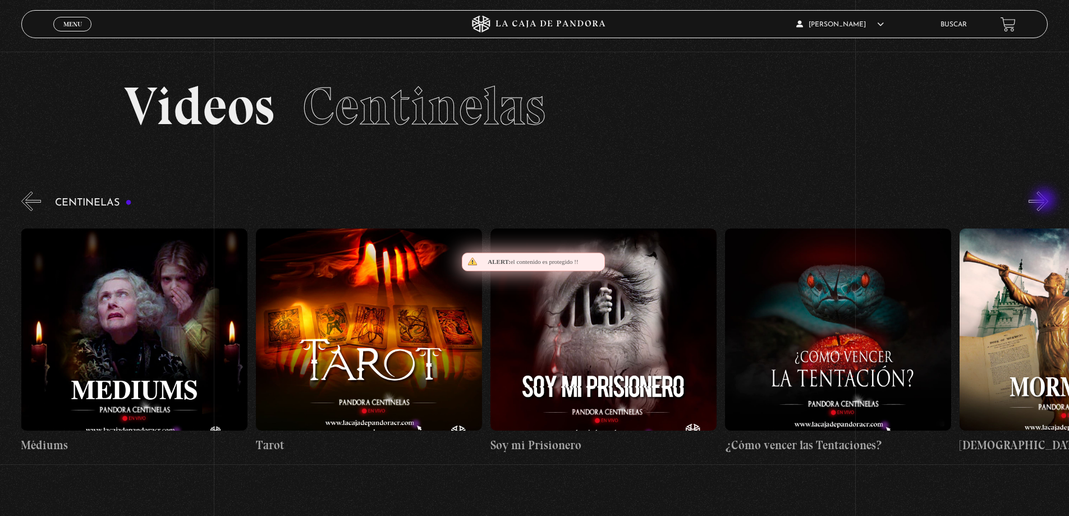
click at [1045, 201] on button "»" at bounding box center [1038, 201] width 20 height 20
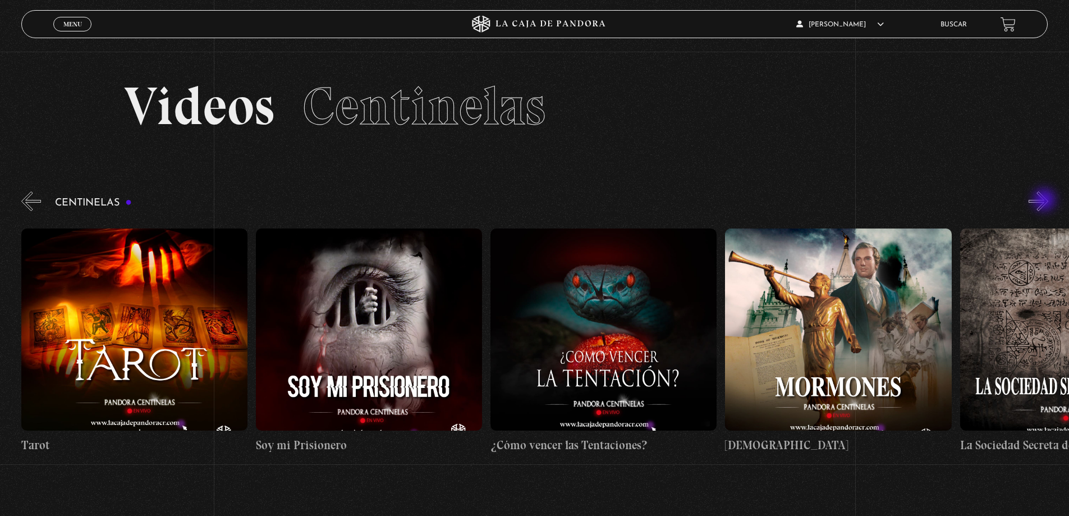
click at [1045, 201] on button "»" at bounding box center [1038, 201] width 20 height 20
click at [1044, 200] on button "»" at bounding box center [1038, 201] width 20 height 20
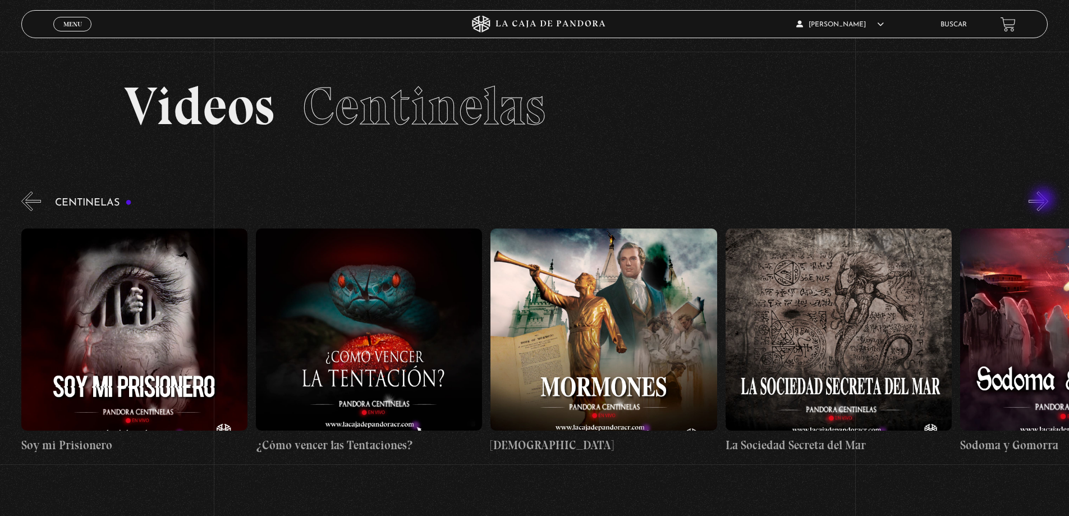
click at [1044, 200] on button "»" at bounding box center [1038, 201] width 20 height 20
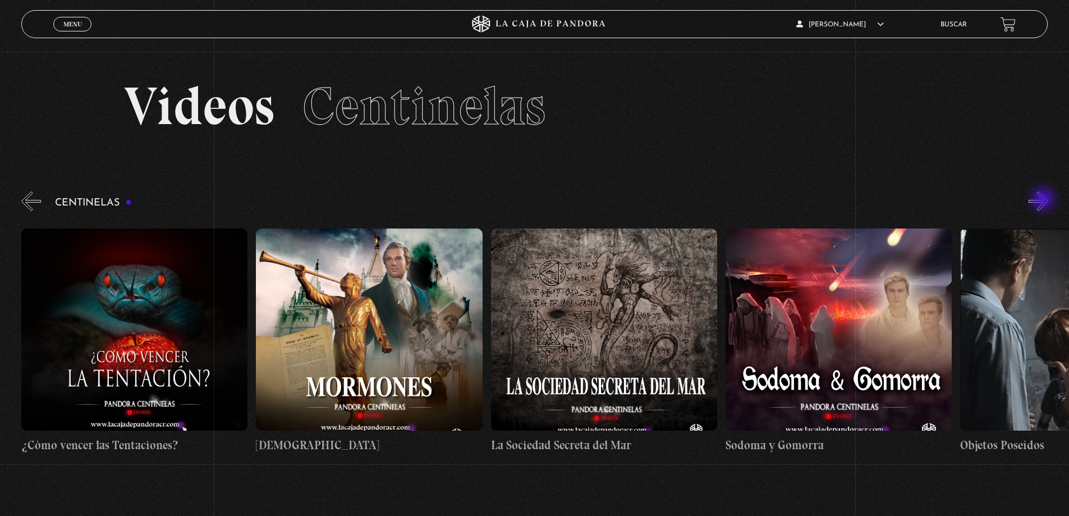
click at [1044, 200] on button "»" at bounding box center [1038, 201] width 20 height 20
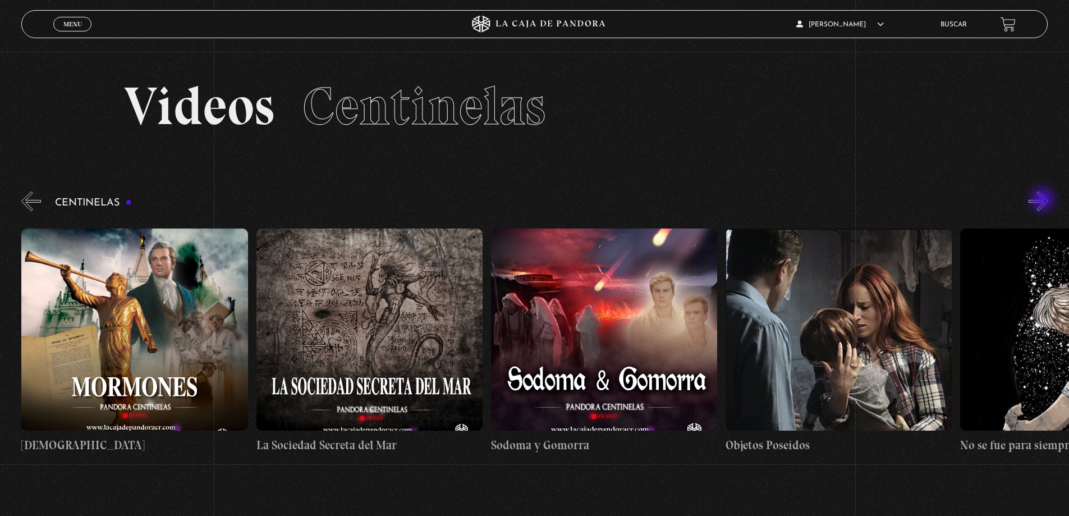
click at [1044, 200] on button "»" at bounding box center [1038, 201] width 20 height 20
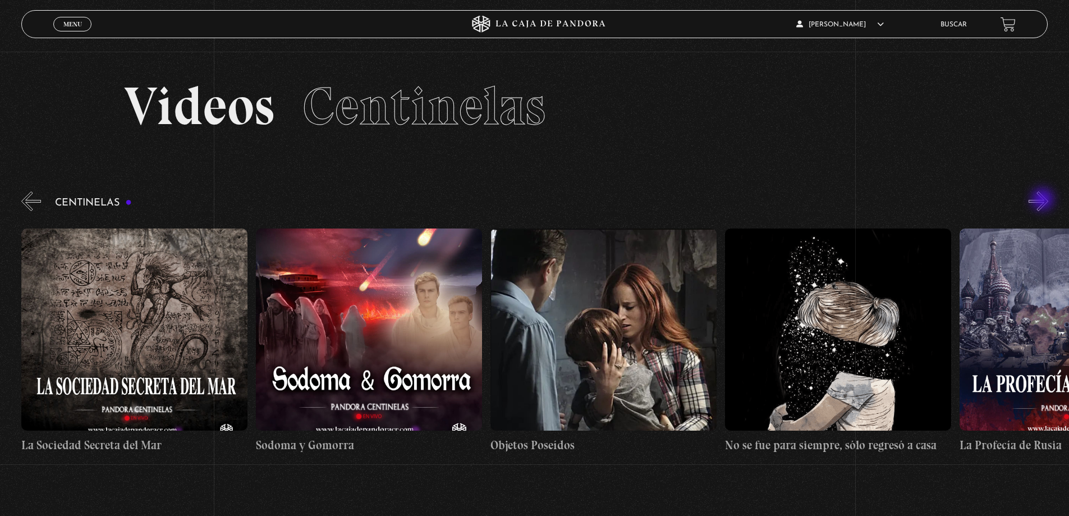
click at [1044, 200] on button "»" at bounding box center [1038, 201] width 20 height 20
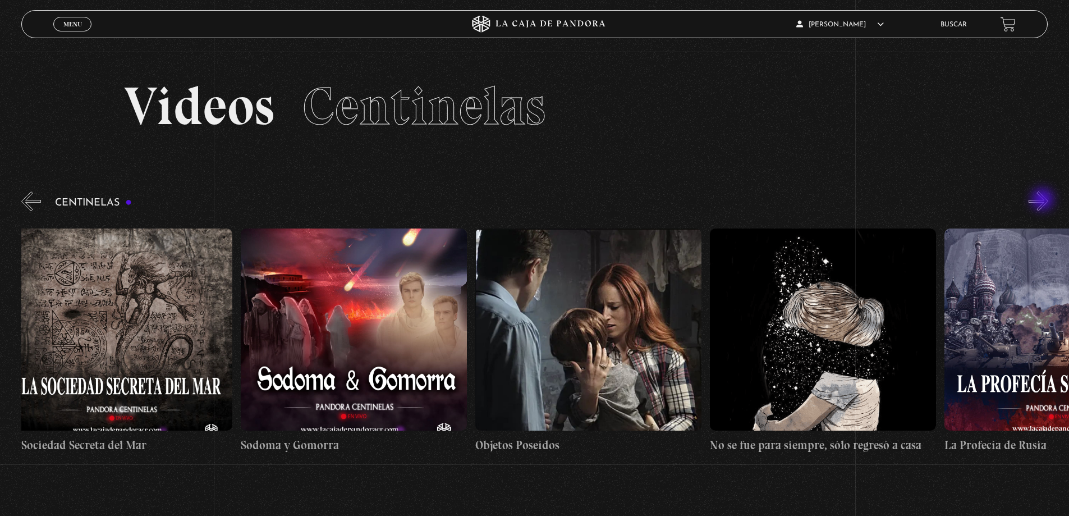
click at [1044, 200] on button "»" at bounding box center [1038, 201] width 20 height 20
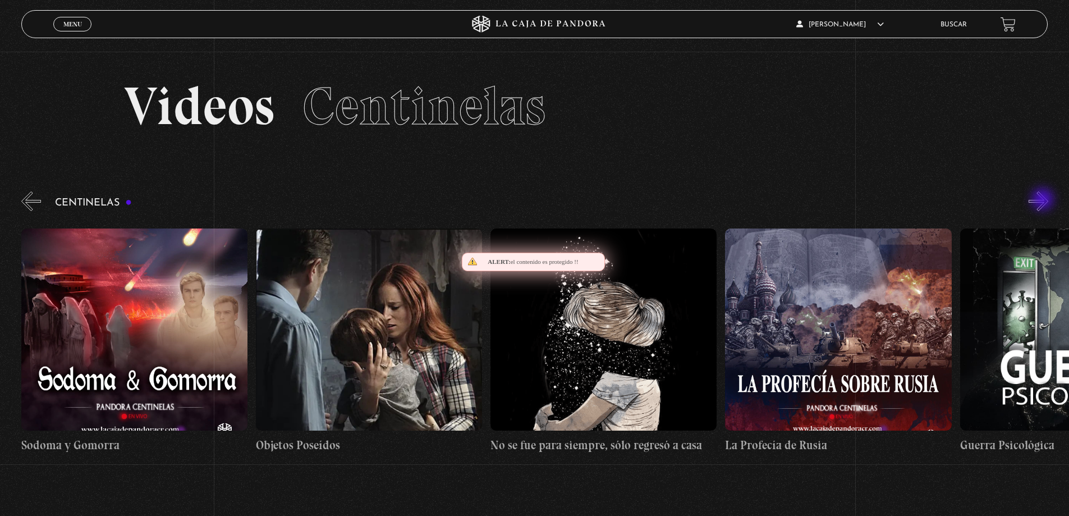
click at [1044, 200] on button "»" at bounding box center [1038, 201] width 20 height 20
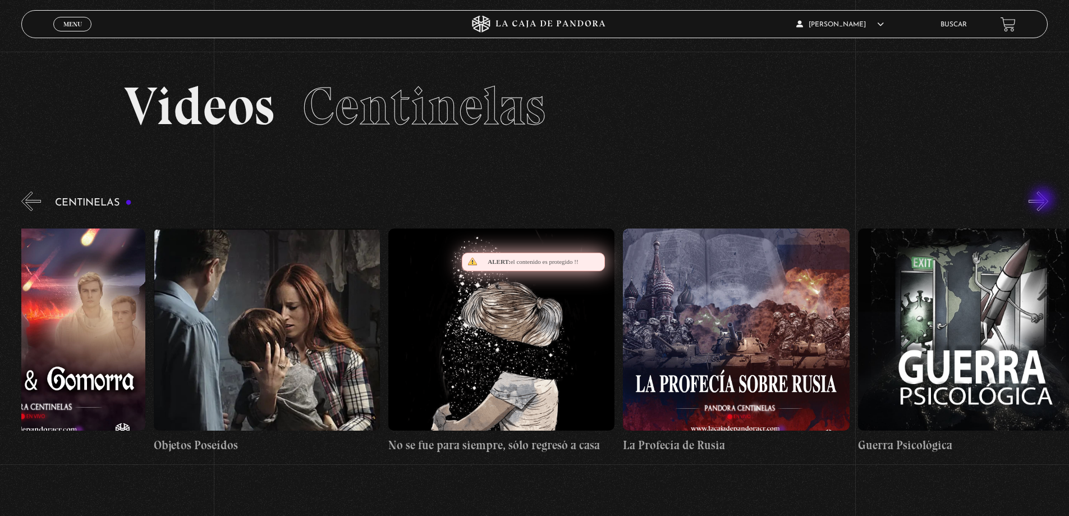
click at [1044, 200] on button "»" at bounding box center [1038, 201] width 20 height 20
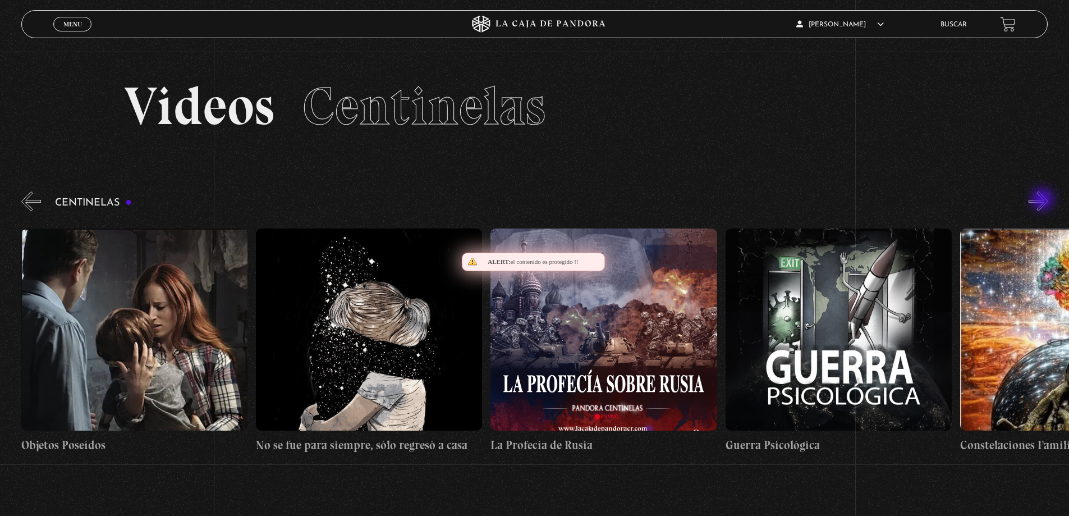
click at [1044, 200] on button "»" at bounding box center [1038, 201] width 20 height 20
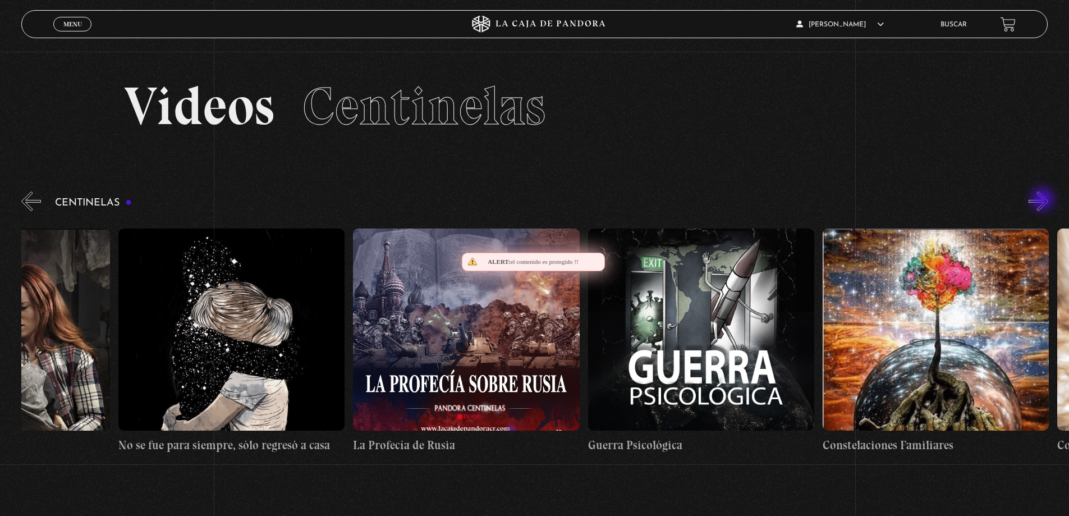
click at [1044, 200] on button "»" at bounding box center [1038, 201] width 20 height 20
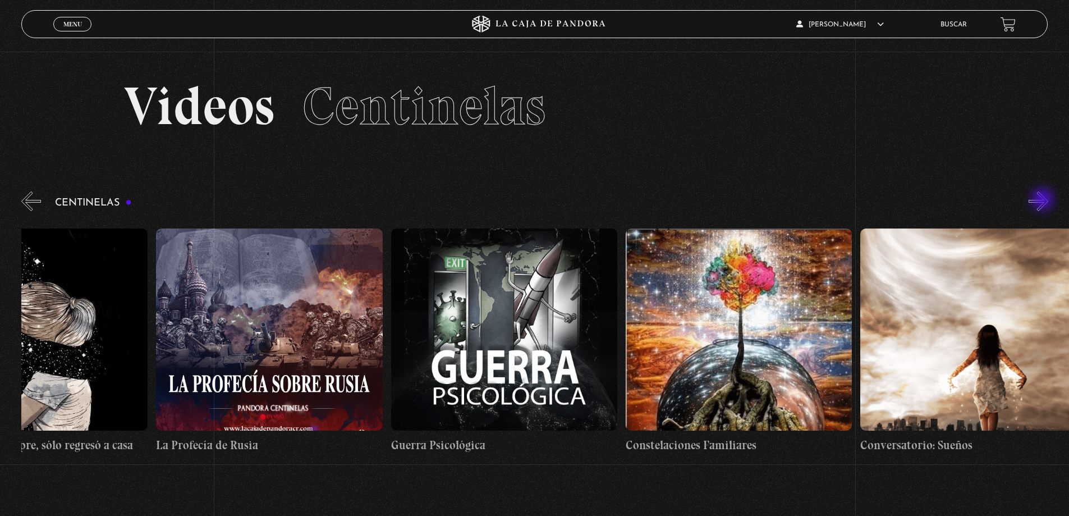
click at [1044, 200] on button "»" at bounding box center [1038, 201] width 20 height 20
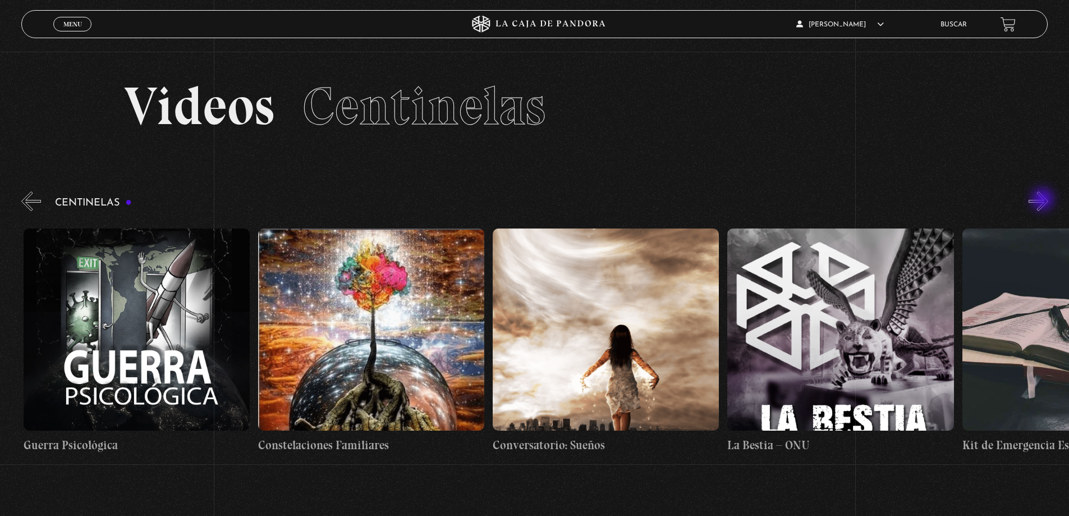
click at [1044, 200] on button "»" at bounding box center [1038, 201] width 20 height 20
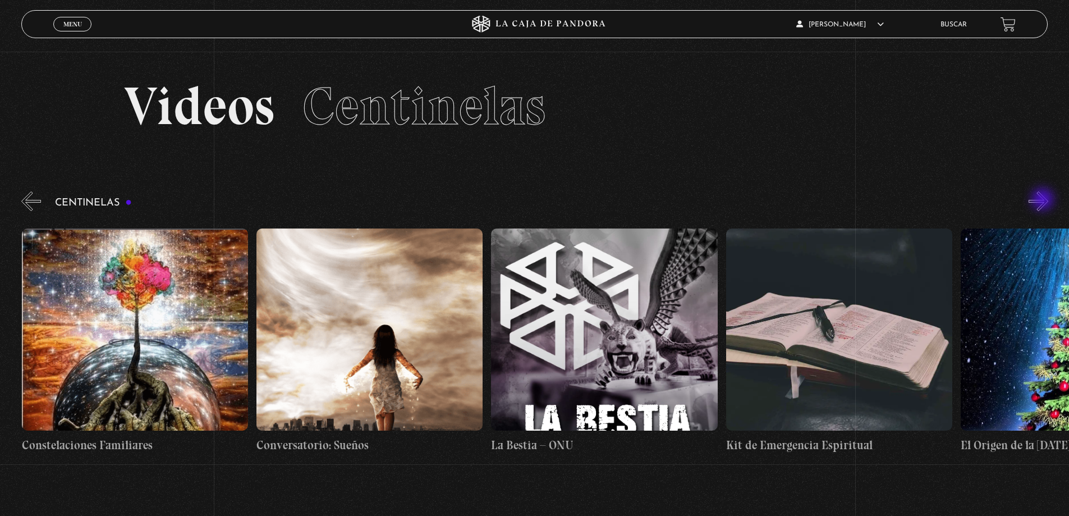
scroll to position [0, 16895]
click at [1044, 200] on button "»" at bounding box center [1038, 201] width 20 height 20
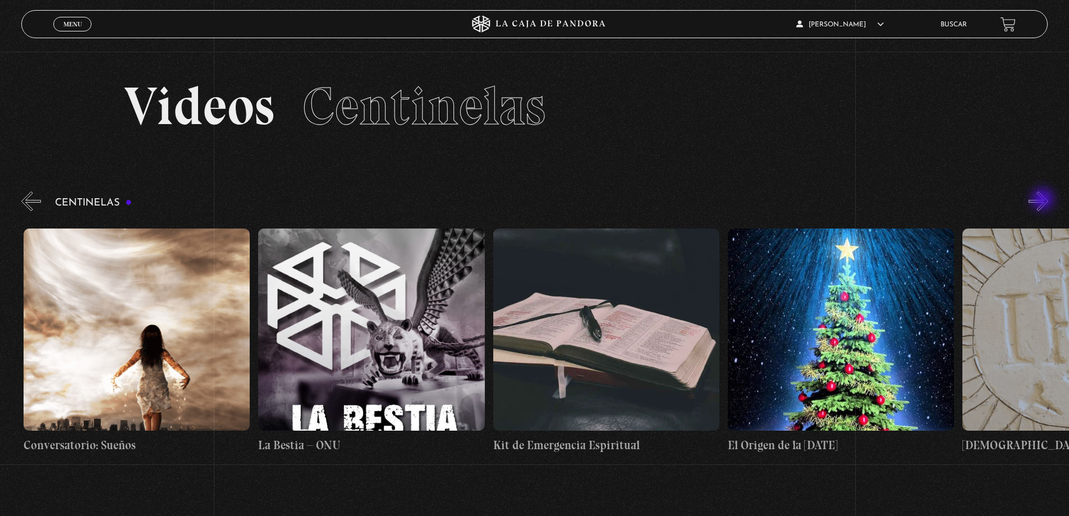
click at [1044, 200] on button "»" at bounding box center [1038, 201] width 20 height 20
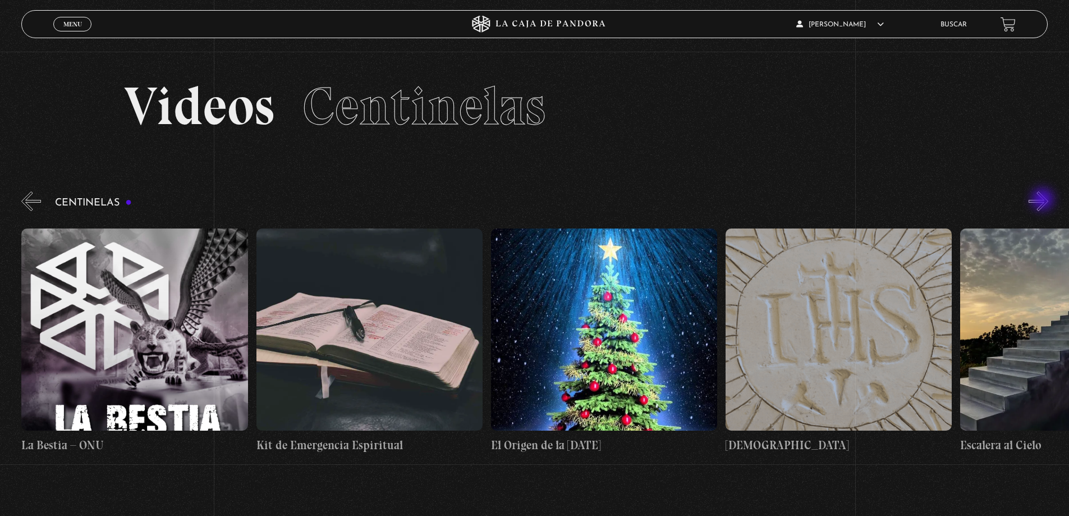
click at [1044, 200] on button "»" at bounding box center [1038, 201] width 20 height 20
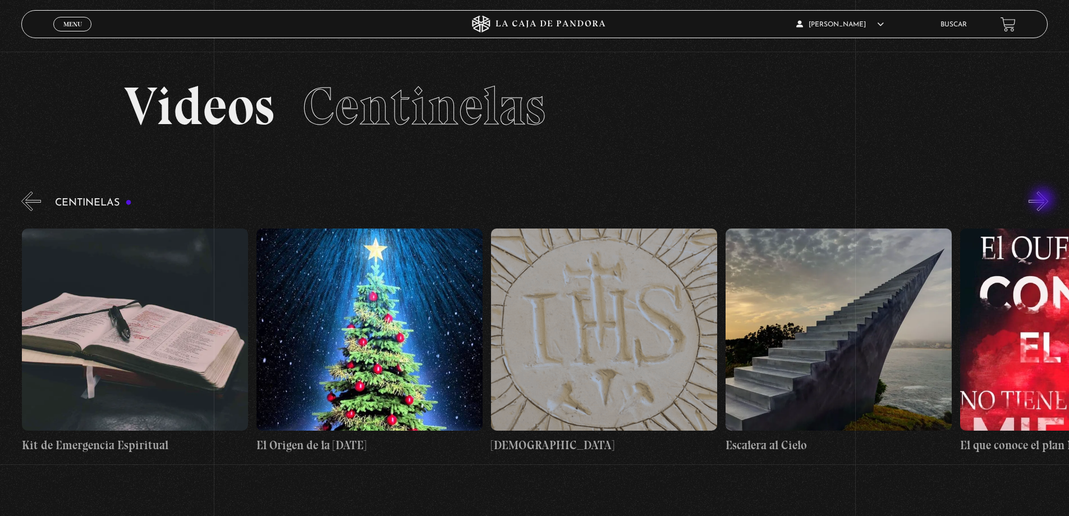
click at [1044, 200] on button "»" at bounding box center [1038, 201] width 20 height 20
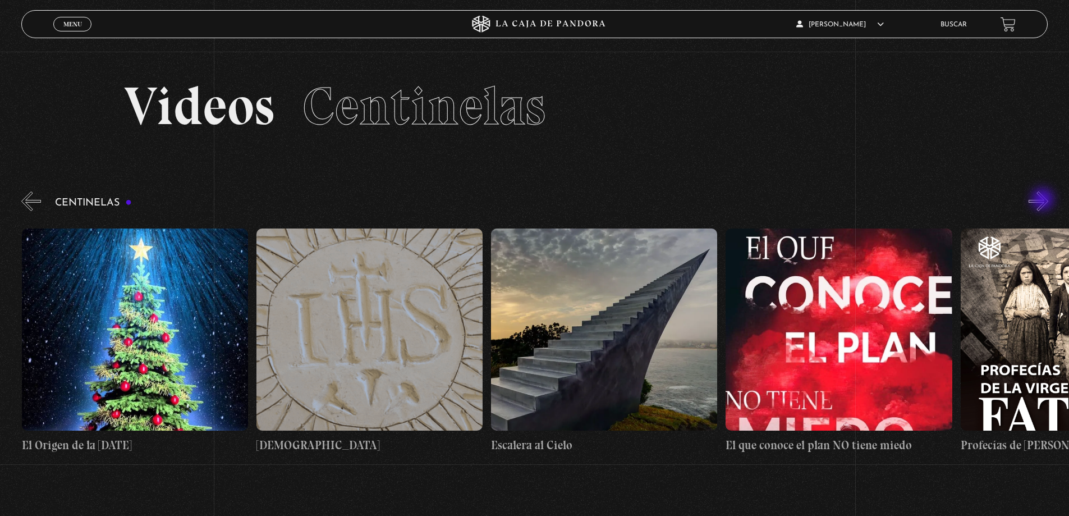
click at [1044, 200] on button "»" at bounding box center [1038, 201] width 20 height 20
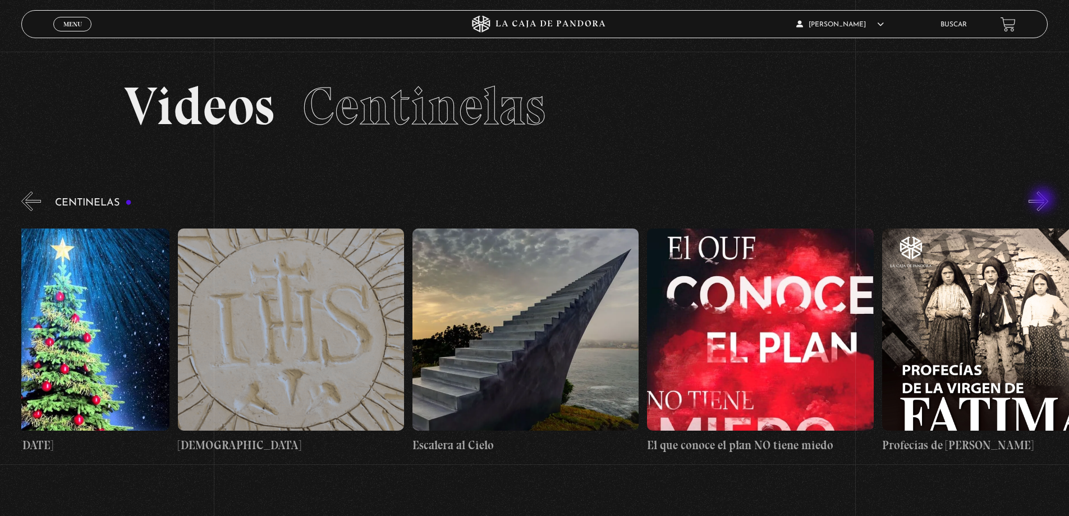
click at [1044, 200] on button "»" at bounding box center [1038, 201] width 20 height 20
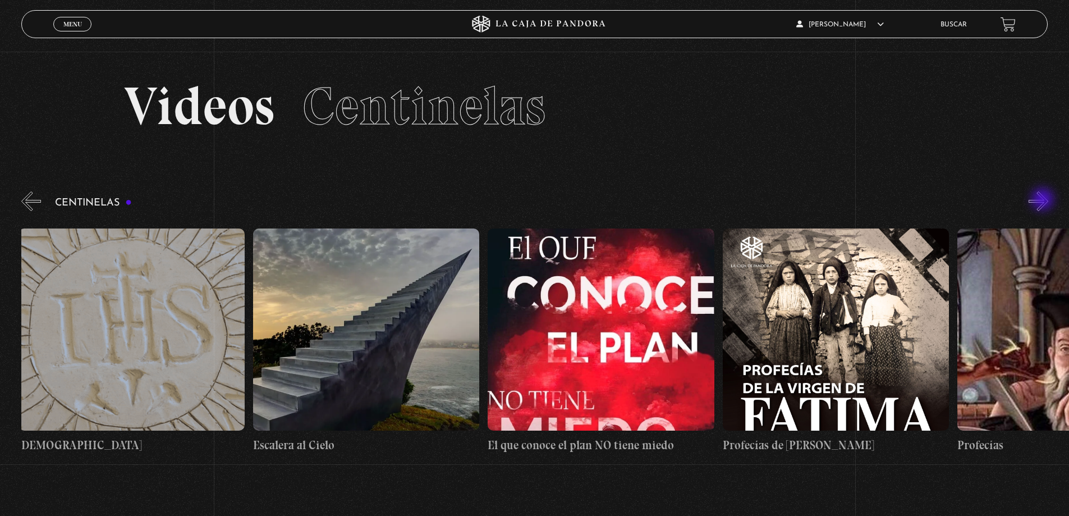
click at [1044, 200] on button "»" at bounding box center [1038, 201] width 20 height 20
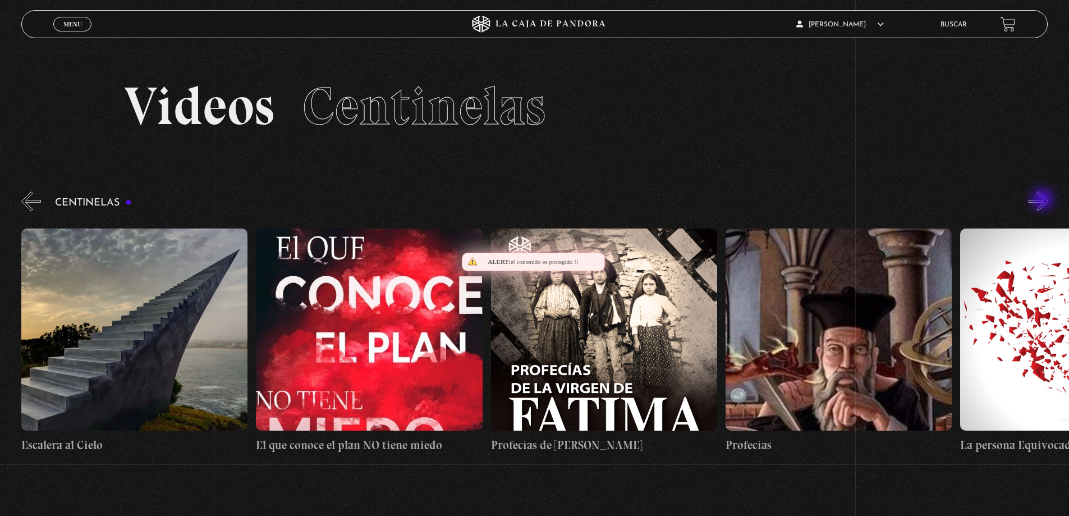
click at [1044, 200] on button "»" at bounding box center [1038, 201] width 20 height 20
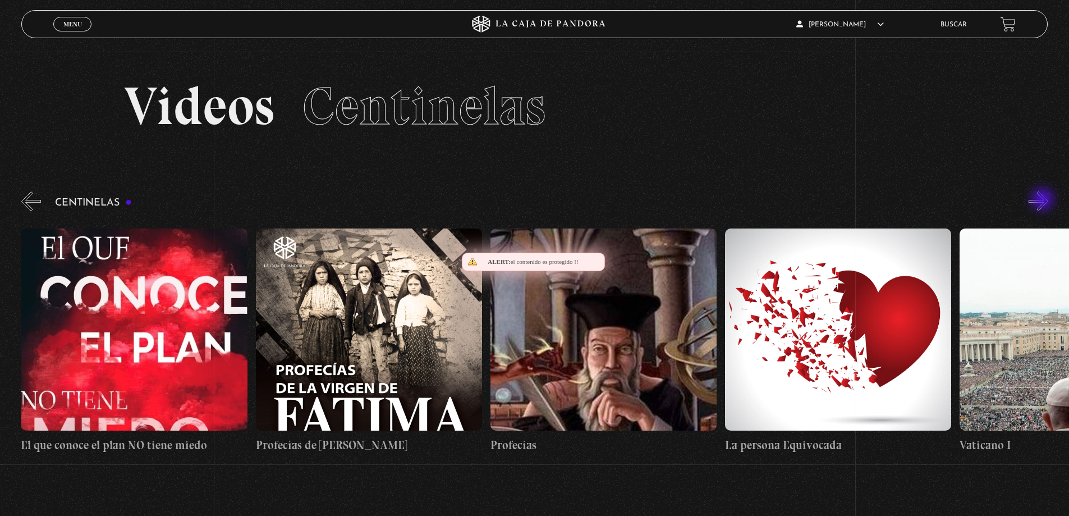
click at [1044, 200] on button "»" at bounding box center [1038, 201] width 20 height 20
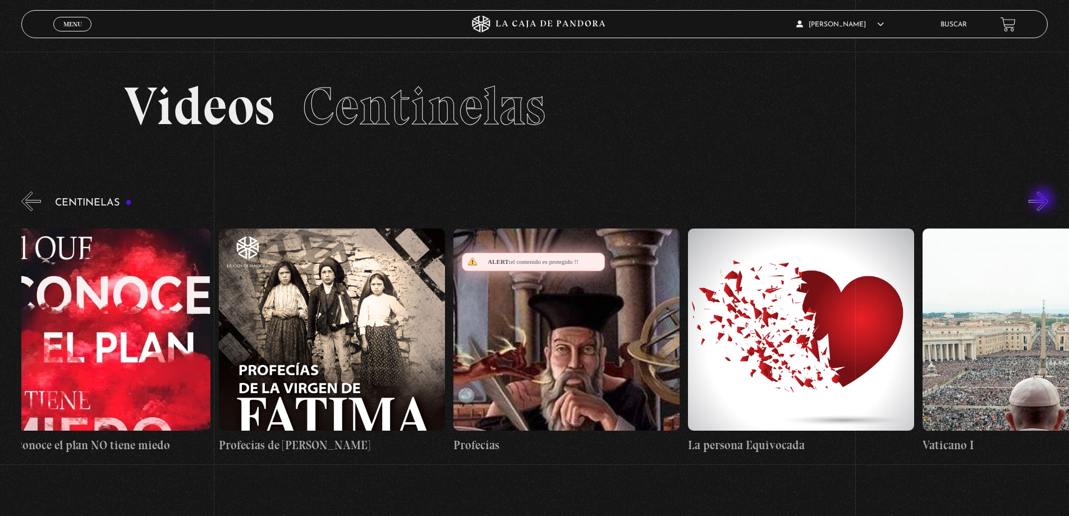
click at [1044, 200] on button "»" at bounding box center [1038, 201] width 20 height 20
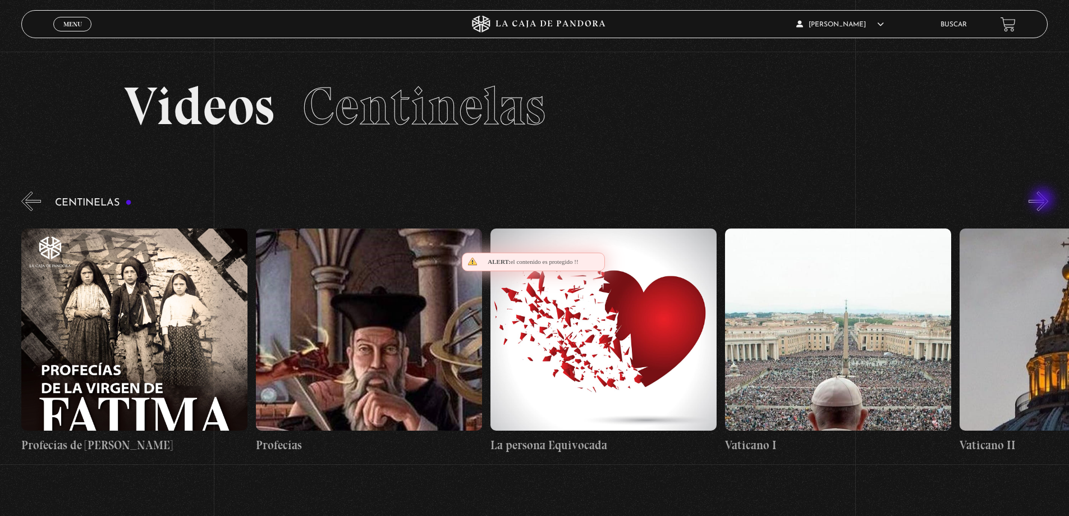
click at [1044, 200] on button "»" at bounding box center [1038, 201] width 20 height 20
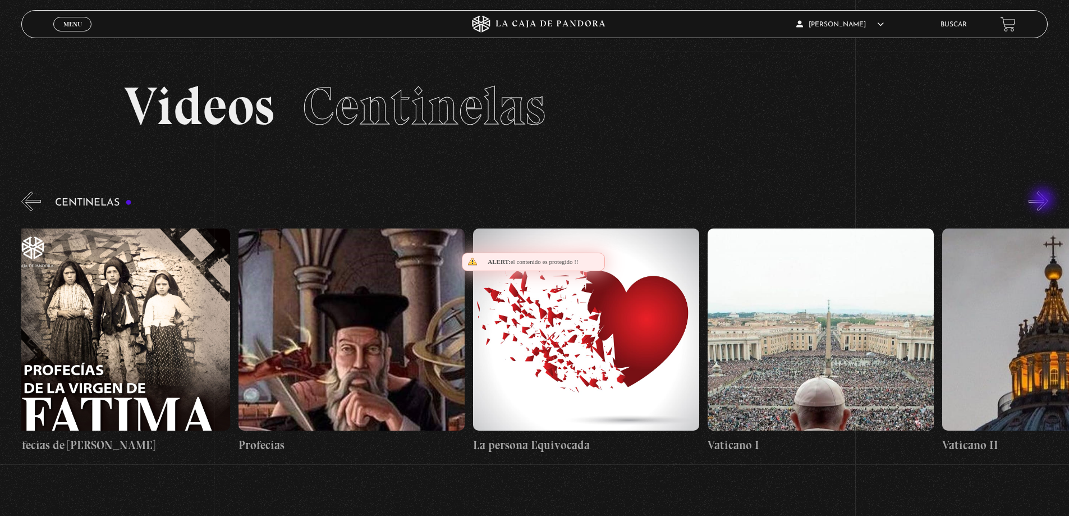
click at [1044, 200] on button "»" at bounding box center [1038, 201] width 20 height 20
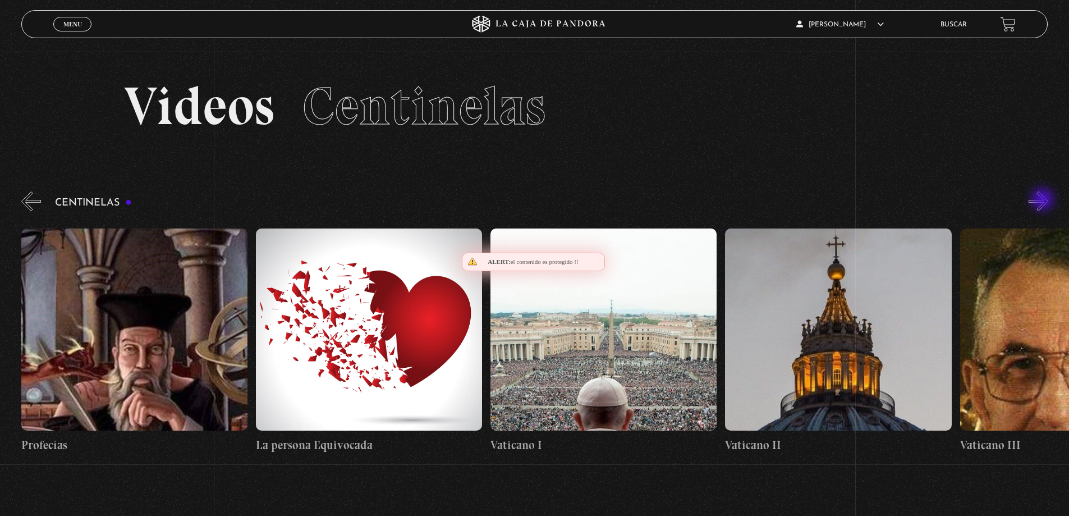
click at [1044, 200] on button "»" at bounding box center [1038, 201] width 20 height 20
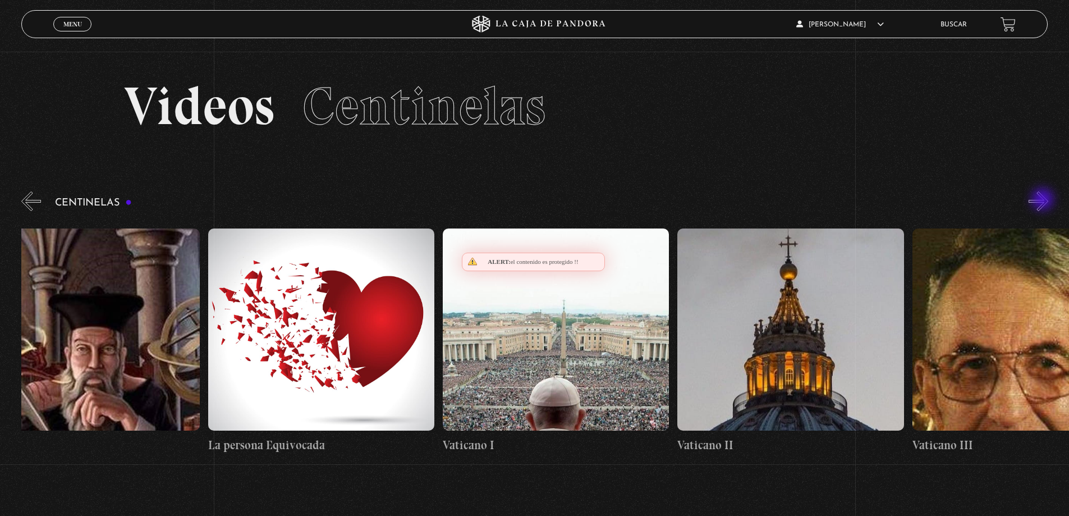
click at [1044, 200] on button "»" at bounding box center [1038, 201] width 20 height 20
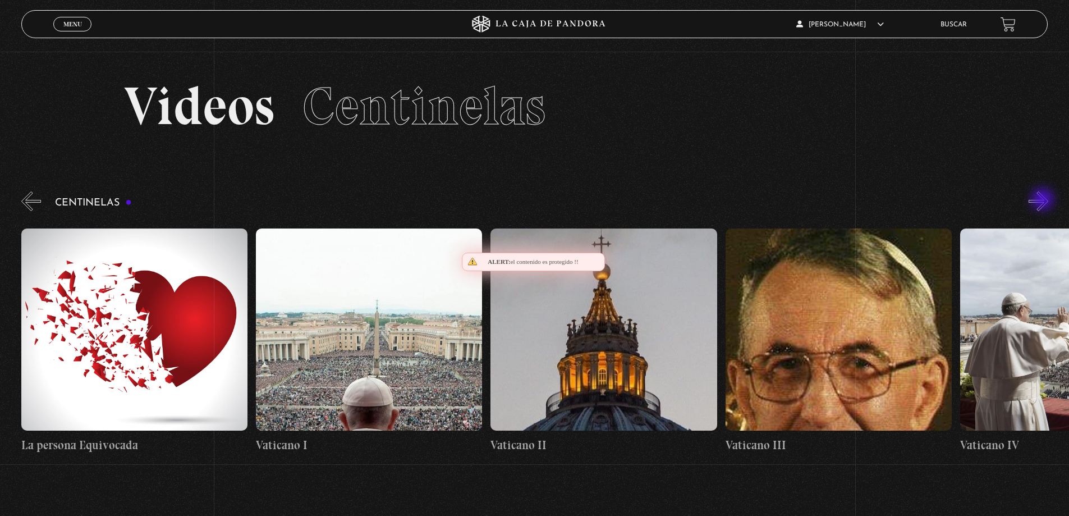
click at [1044, 200] on button "»" at bounding box center [1038, 201] width 20 height 20
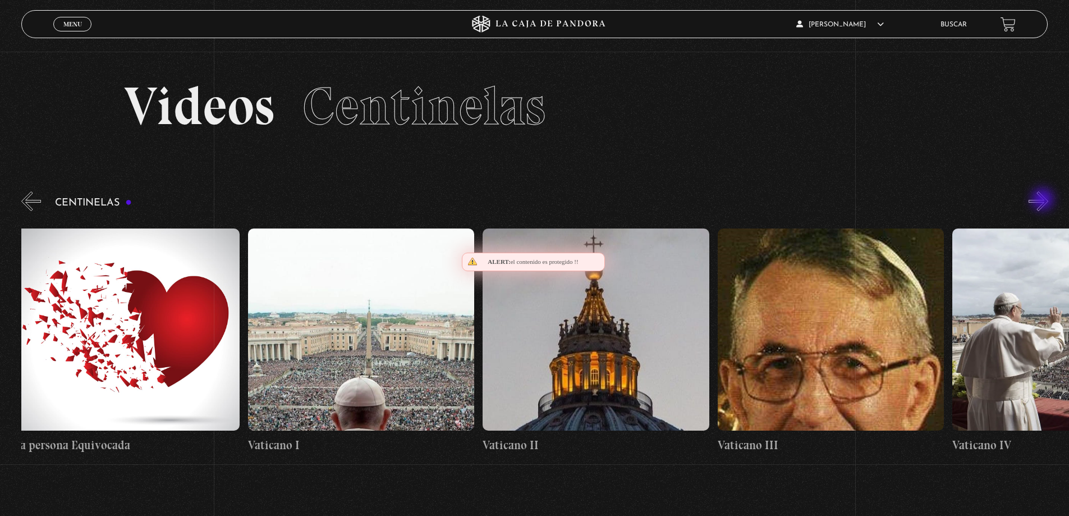
click at [1044, 200] on button "»" at bounding box center [1038, 201] width 20 height 20
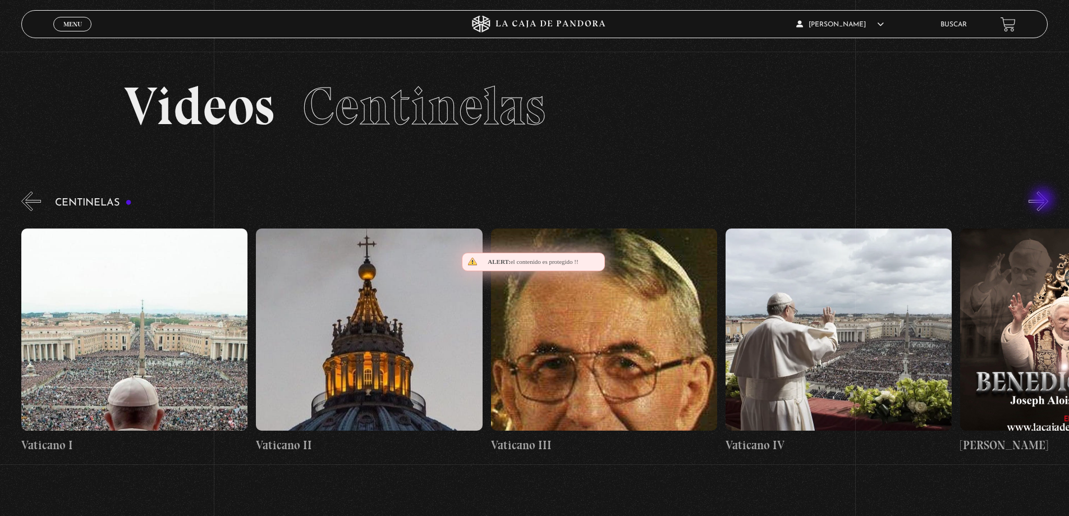
click at [1044, 200] on button "»" at bounding box center [1038, 201] width 20 height 20
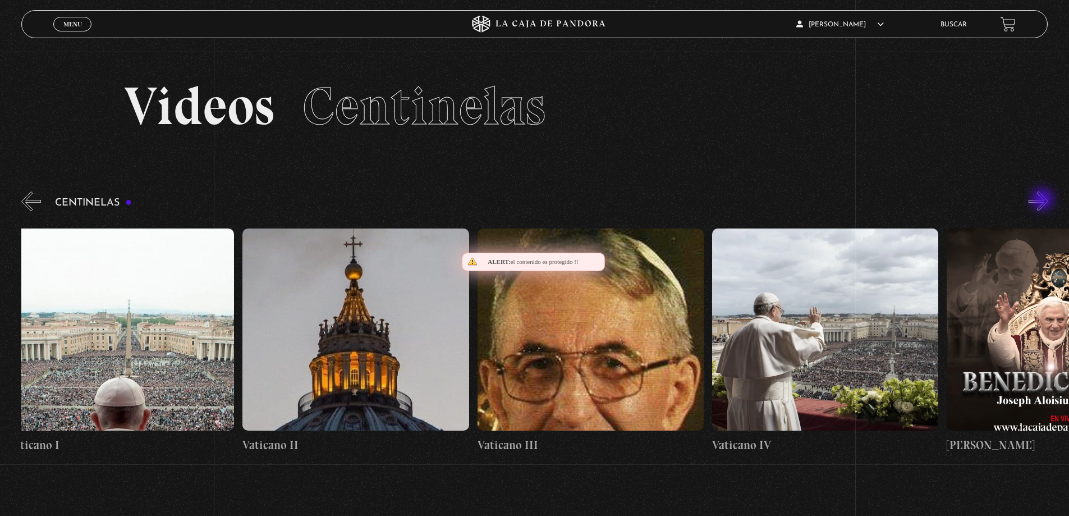
click at [1044, 200] on button "»" at bounding box center [1038, 201] width 20 height 20
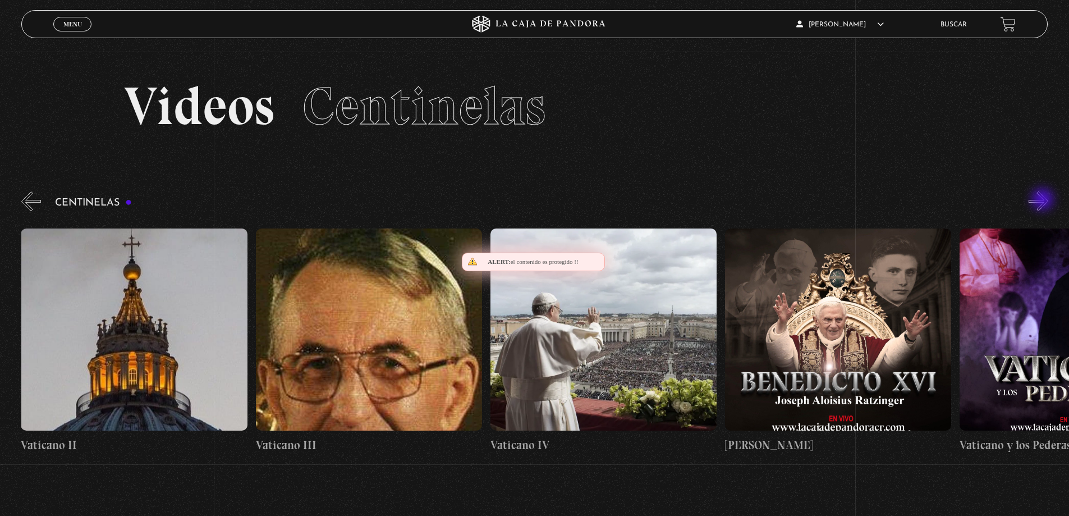
click at [1044, 200] on button "»" at bounding box center [1038, 201] width 20 height 20
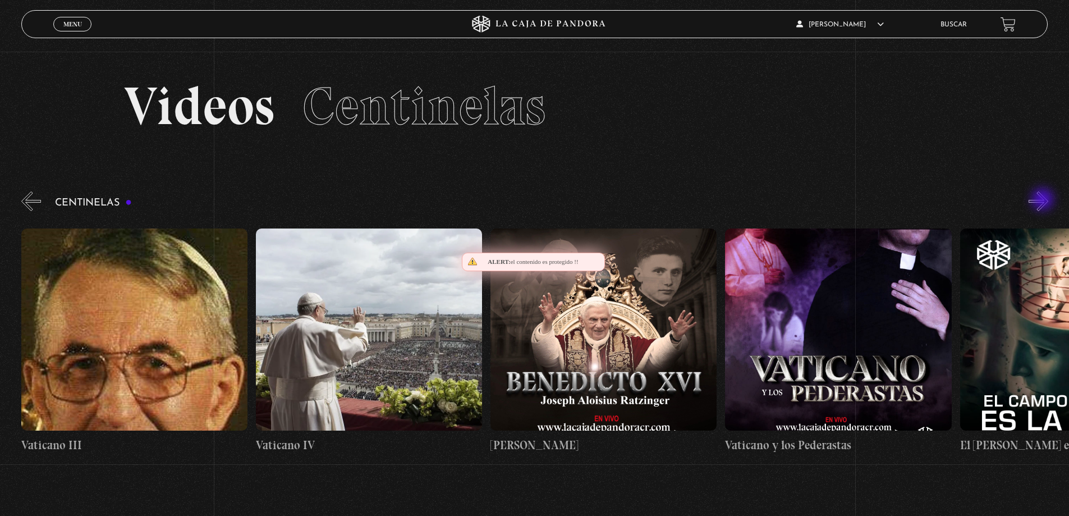
click at [1044, 200] on button "»" at bounding box center [1038, 201] width 20 height 20
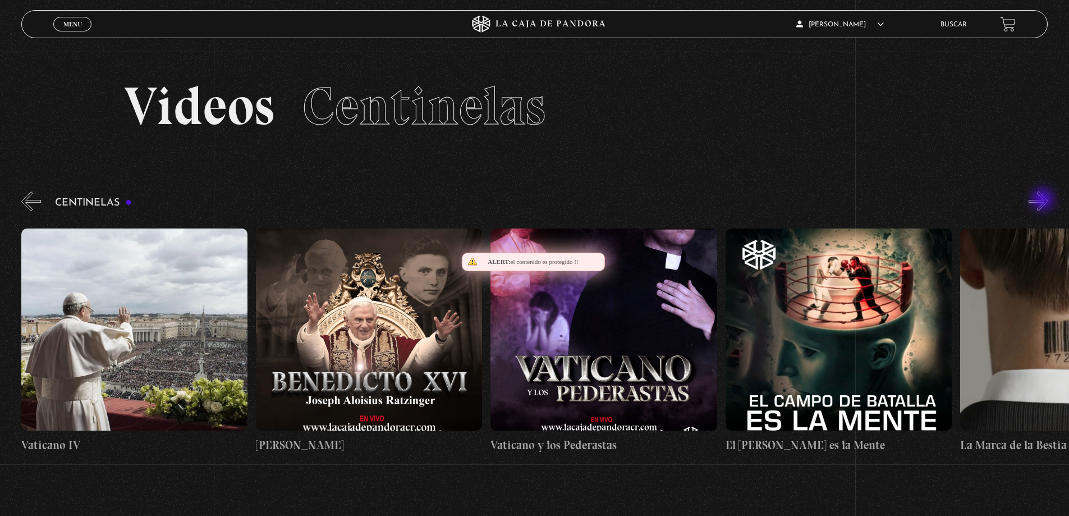
click at [1044, 200] on button "»" at bounding box center [1038, 201] width 20 height 20
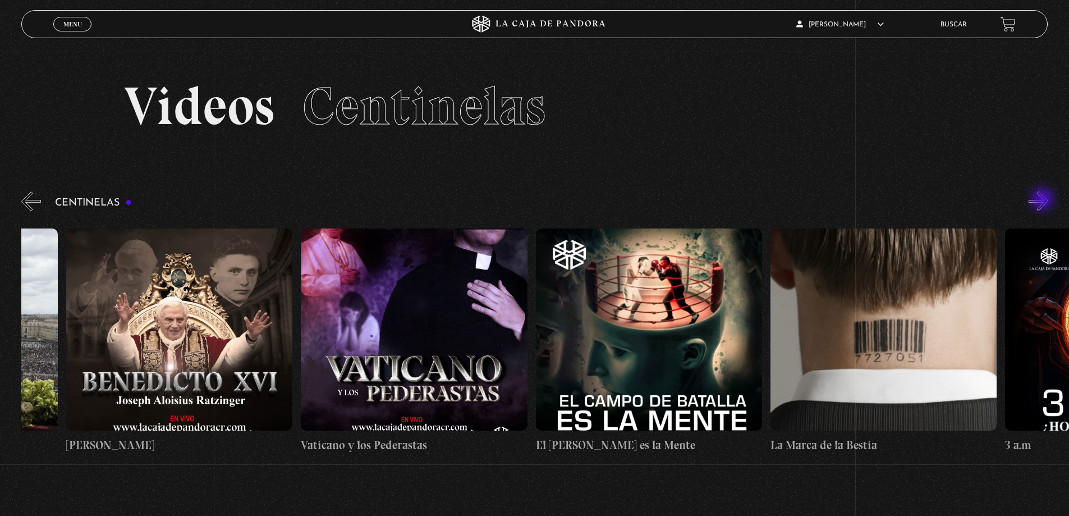
click at [1044, 200] on button "»" at bounding box center [1038, 201] width 20 height 20
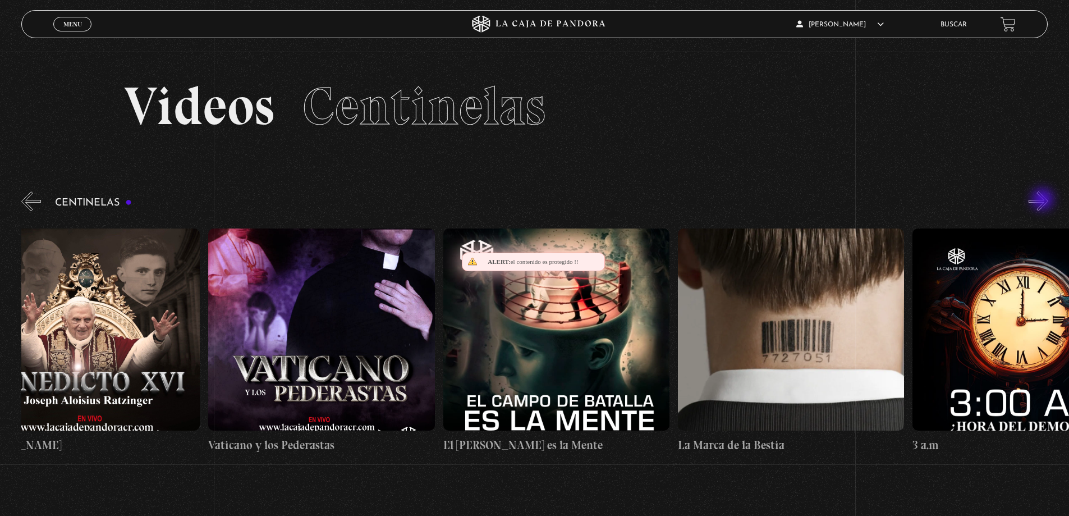
click at [1044, 200] on button "»" at bounding box center [1038, 201] width 20 height 20
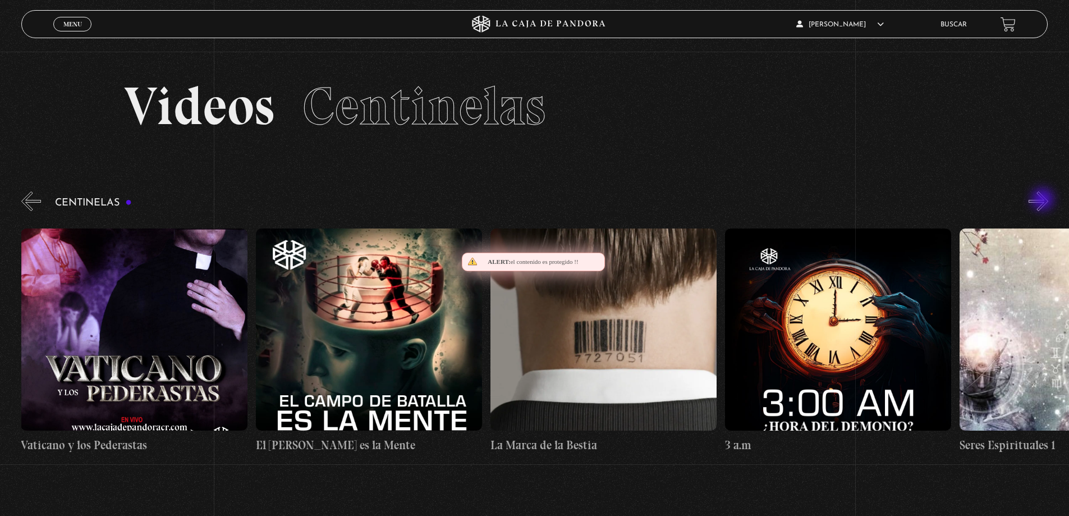
scroll to position [0, 20650]
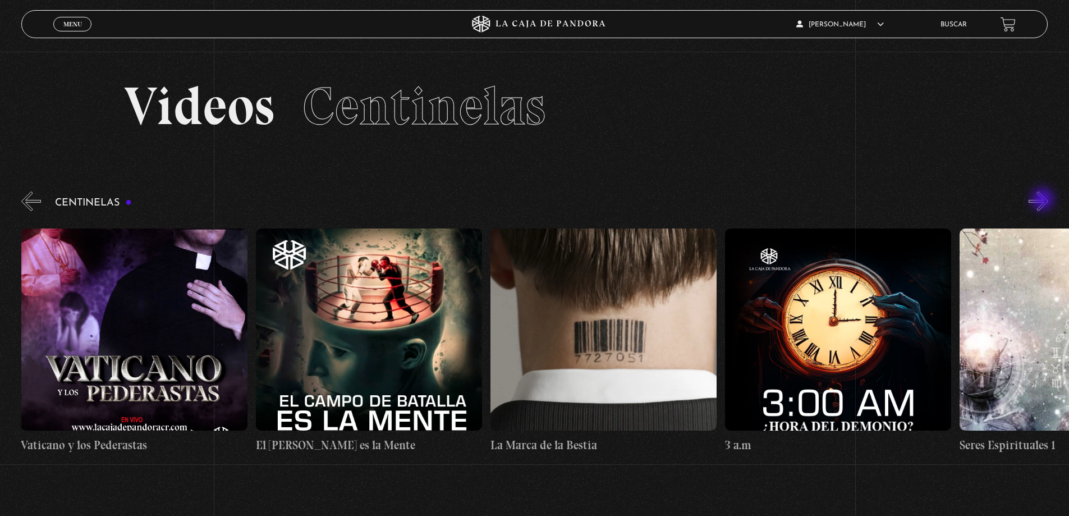
click at [1044, 200] on button "»" at bounding box center [1038, 201] width 20 height 20
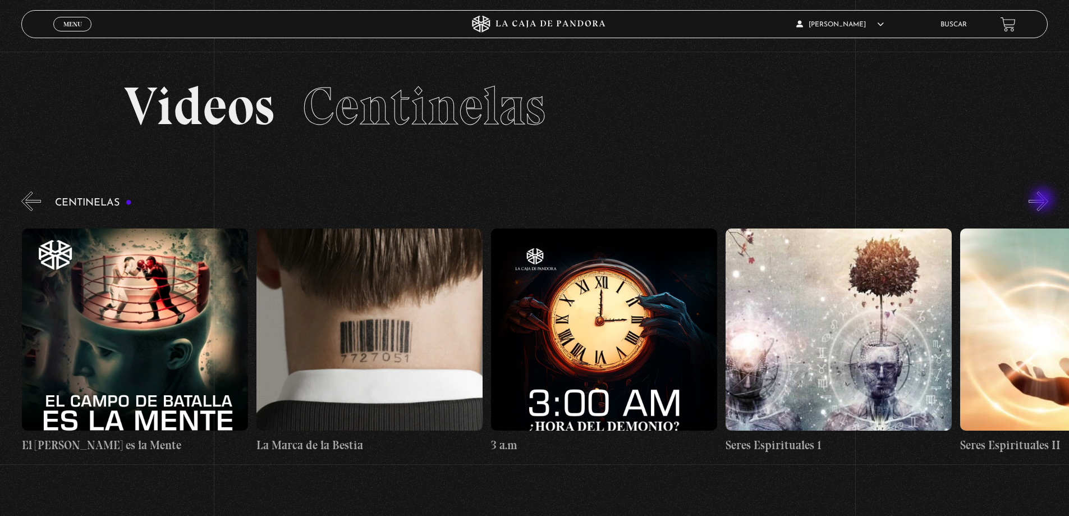
scroll to position [0, 20884]
click at [1044, 200] on button "»" at bounding box center [1038, 201] width 20 height 20
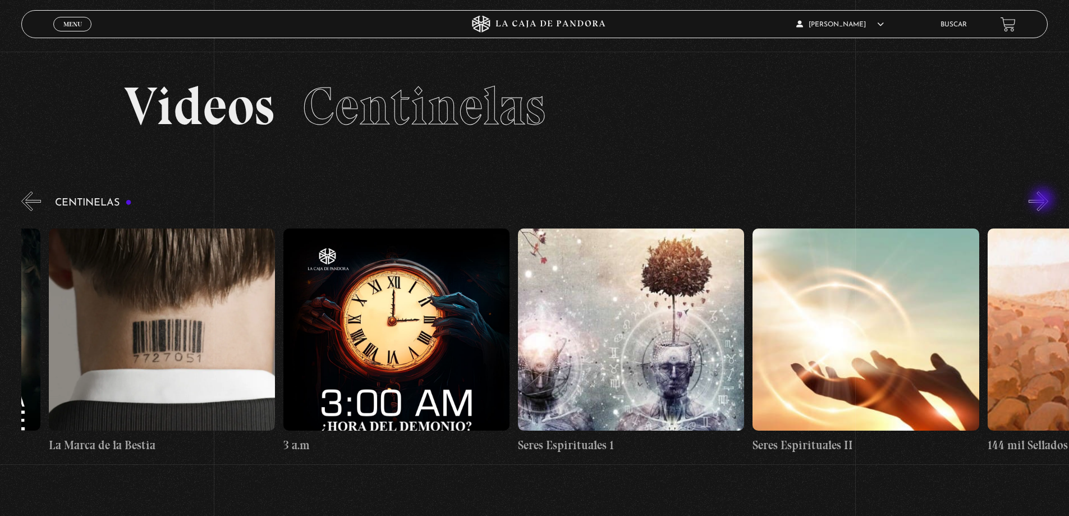
click at [1044, 200] on button "»" at bounding box center [1038, 201] width 20 height 20
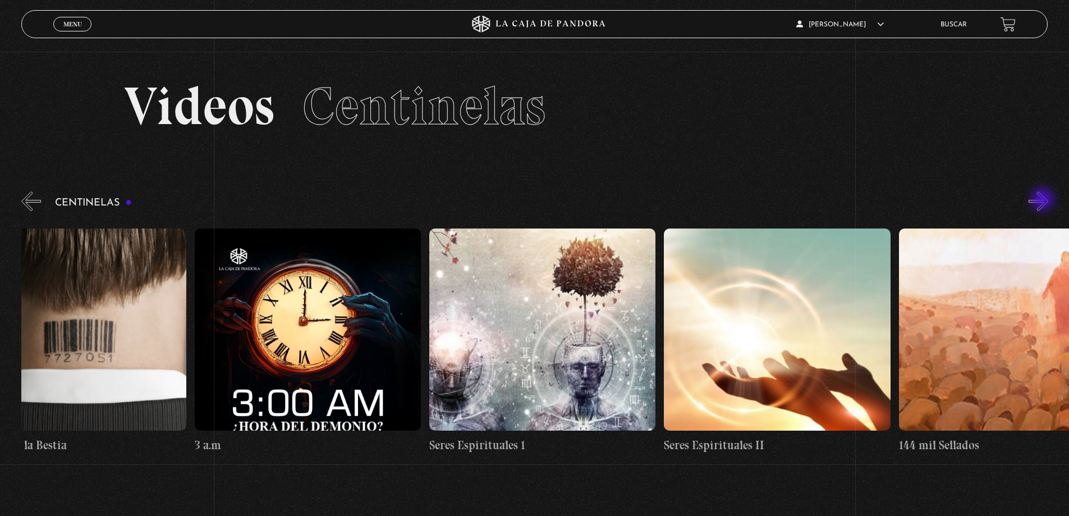
click at [1044, 200] on button "»" at bounding box center [1038, 201] width 20 height 20
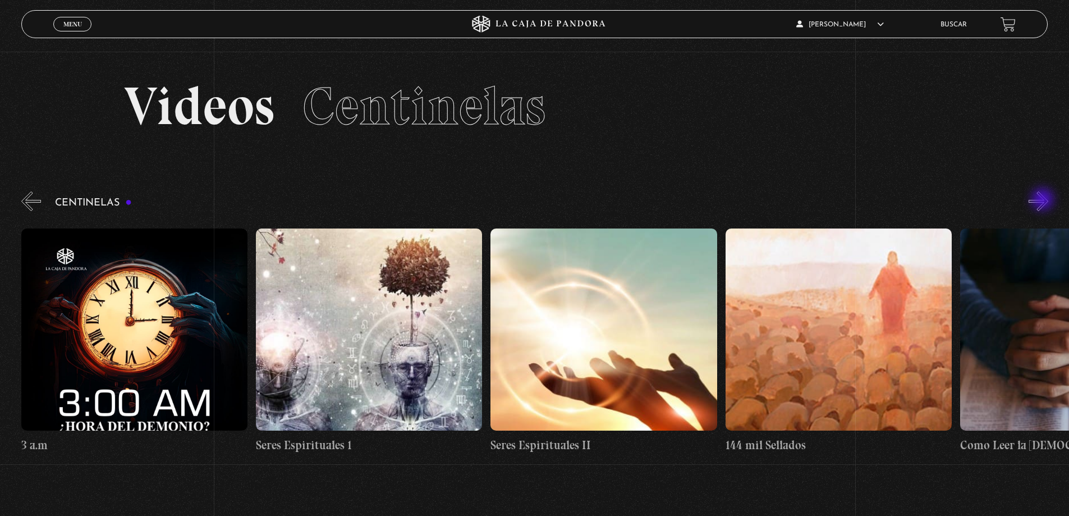
click at [1044, 200] on button "»" at bounding box center [1038, 201] width 20 height 20
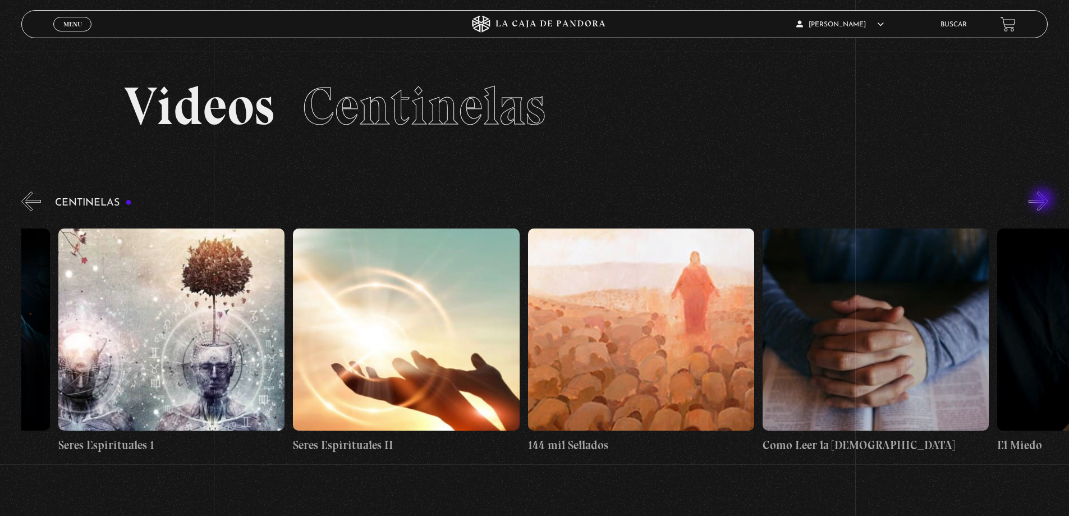
click at [1044, 200] on button "»" at bounding box center [1038, 201] width 20 height 20
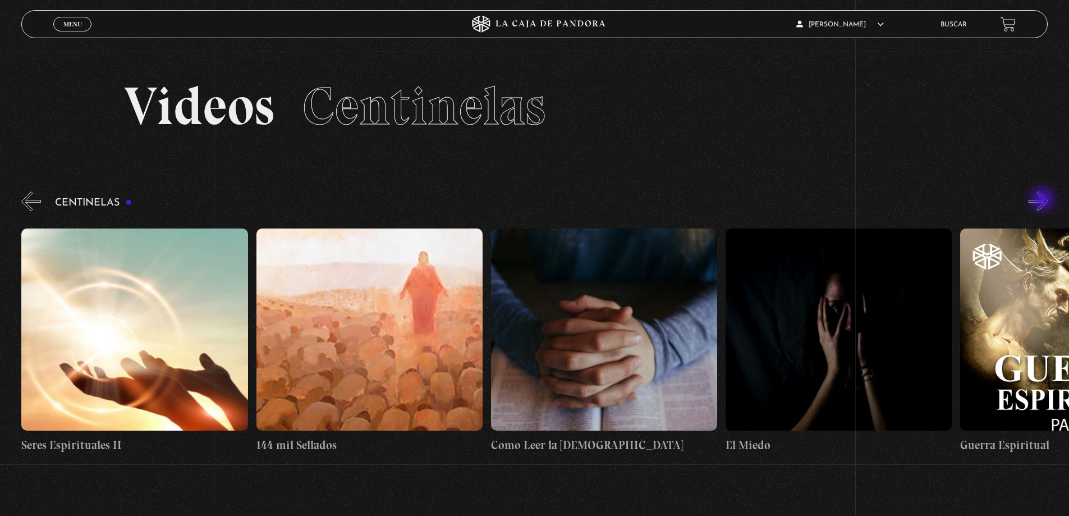
click at [1044, 200] on button "»" at bounding box center [1038, 201] width 20 height 20
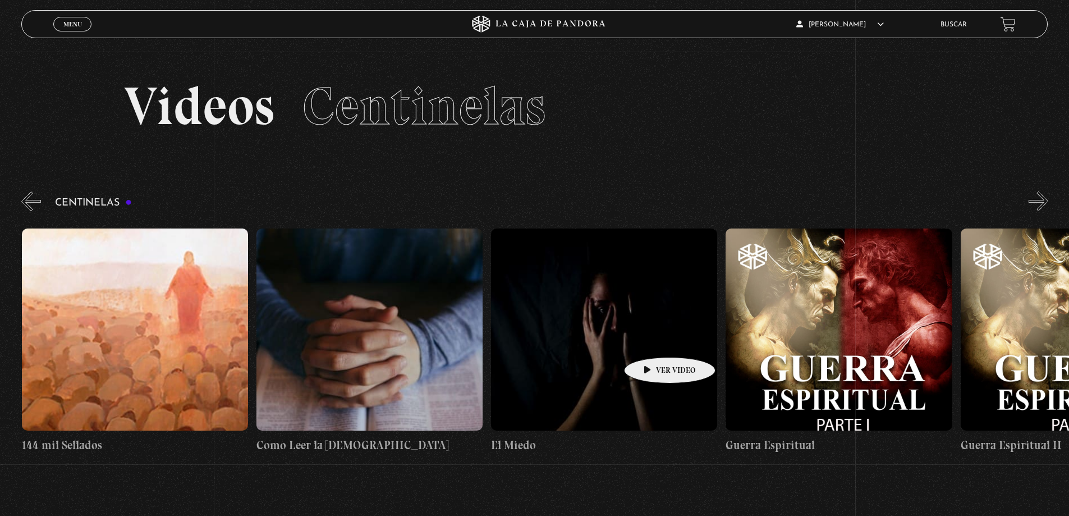
scroll to position [0, 22058]
click at [1044, 209] on button "»" at bounding box center [1038, 201] width 20 height 20
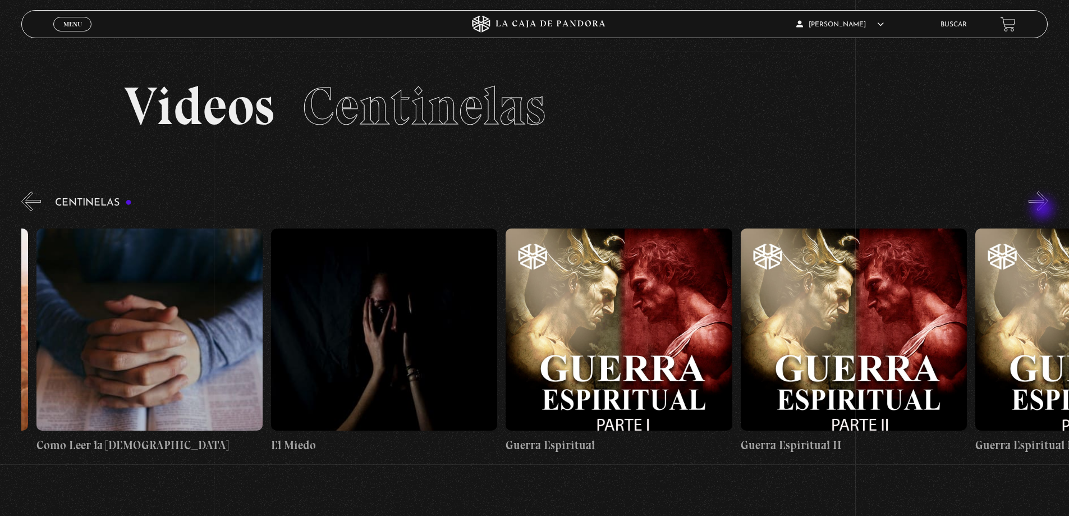
click at [1044, 209] on button "»" at bounding box center [1038, 201] width 20 height 20
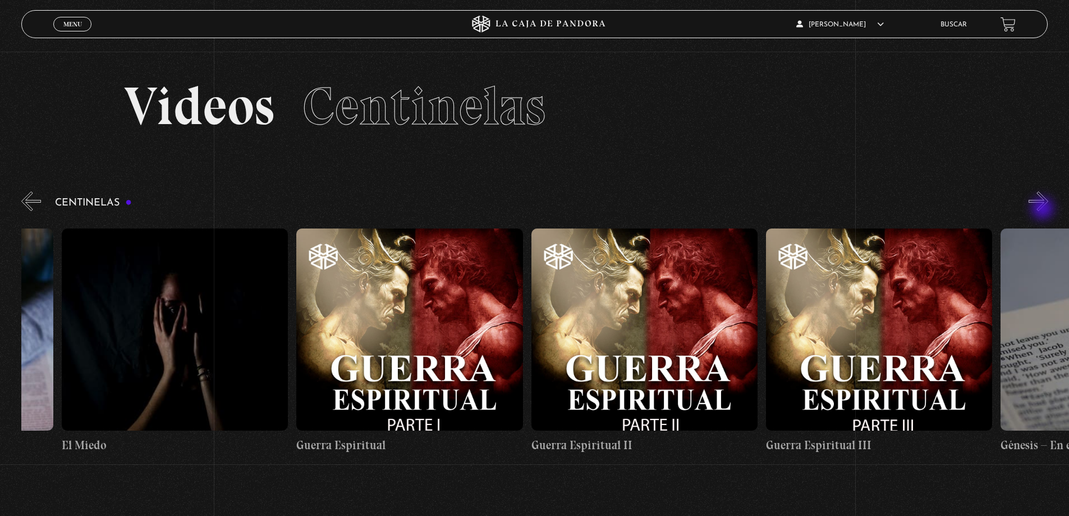
click at [1044, 209] on button "»" at bounding box center [1038, 201] width 20 height 20
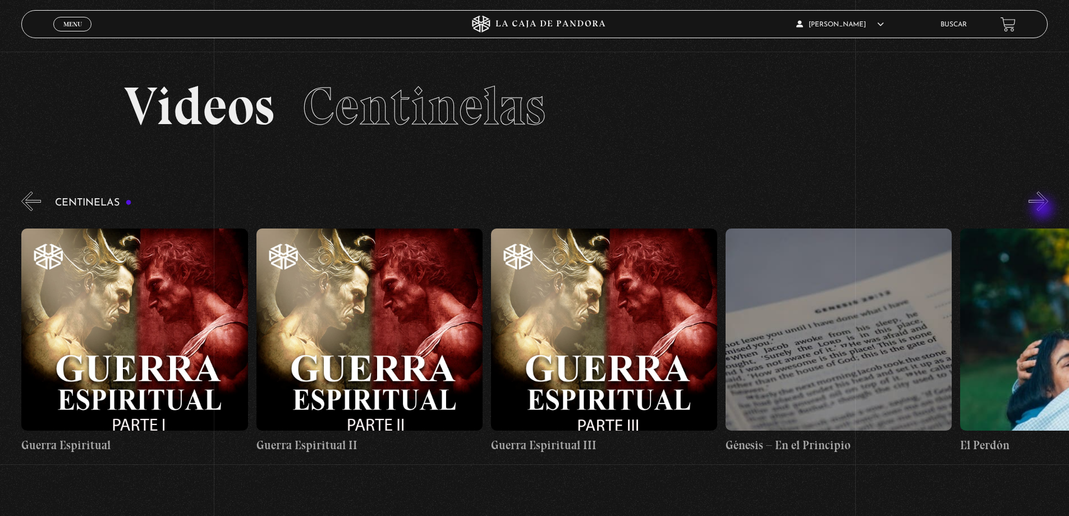
click at [1044, 209] on button "»" at bounding box center [1038, 201] width 20 height 20
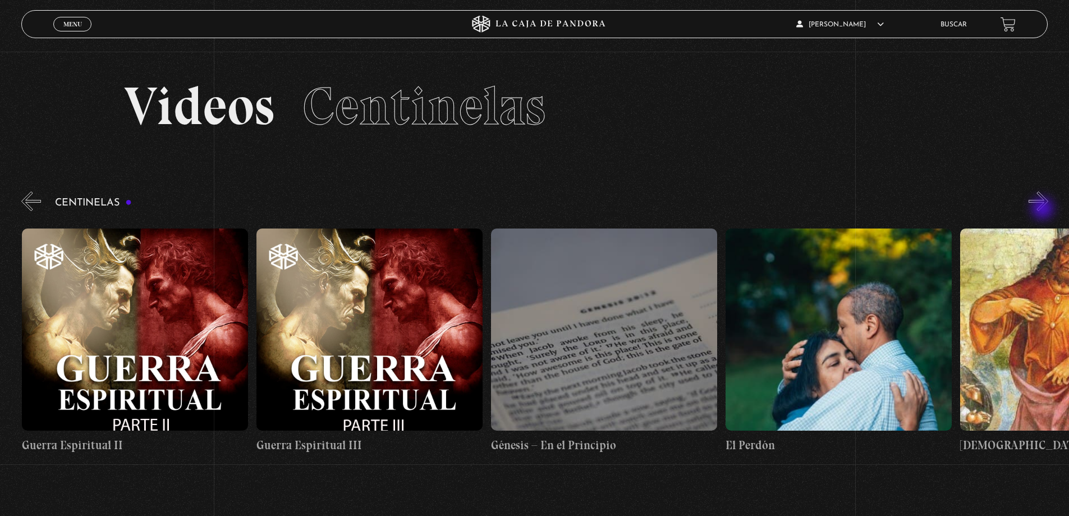
click at [1044, 209] on button "»" at bounding box center [1038, 201] width 20 height 20
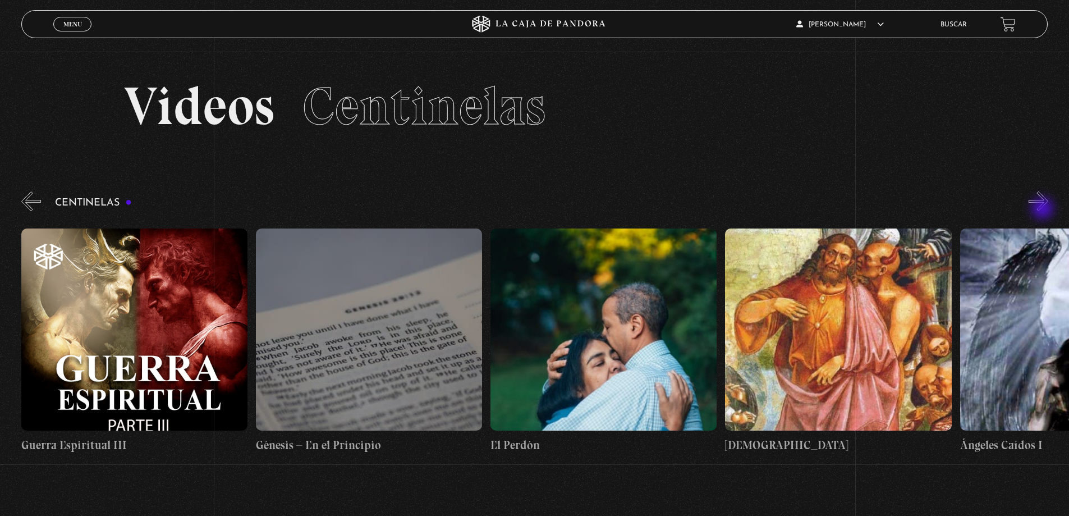
click at [1044, 209] on button "»" at bounding box center [1038, 201] width 20 height 20
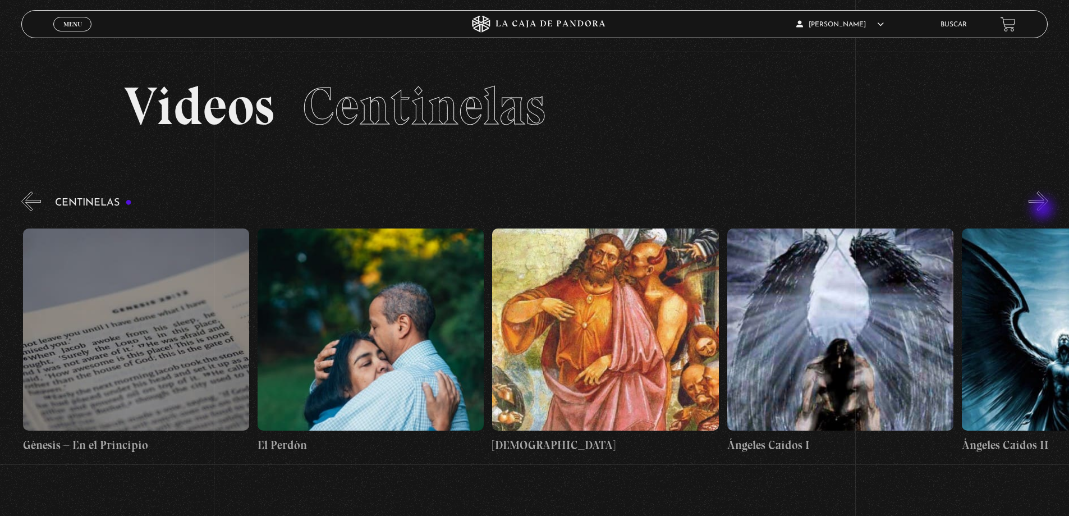
scroll to position [0, 23465]
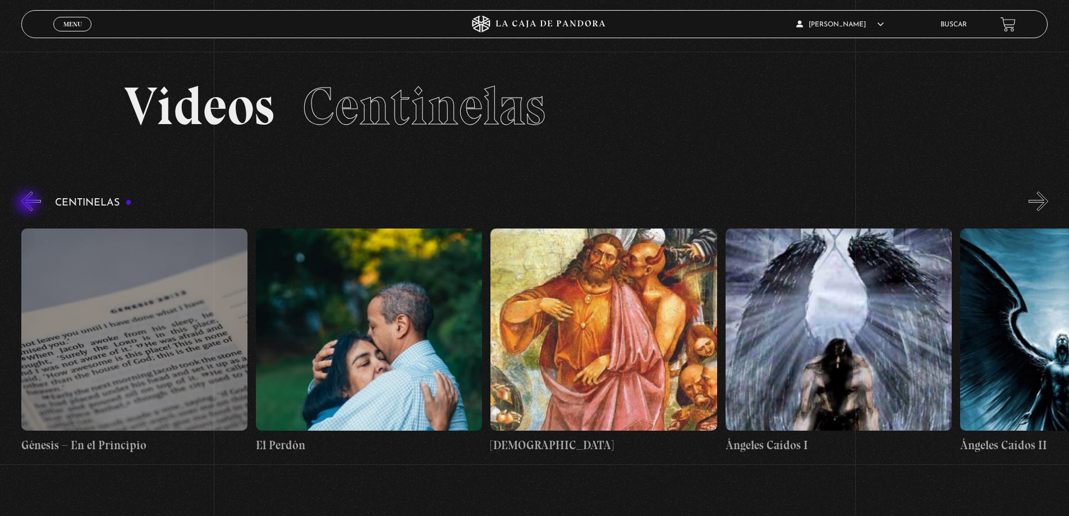
click at [30, 204] on button "«" at bounding box center [31, 201] width 20 height 20
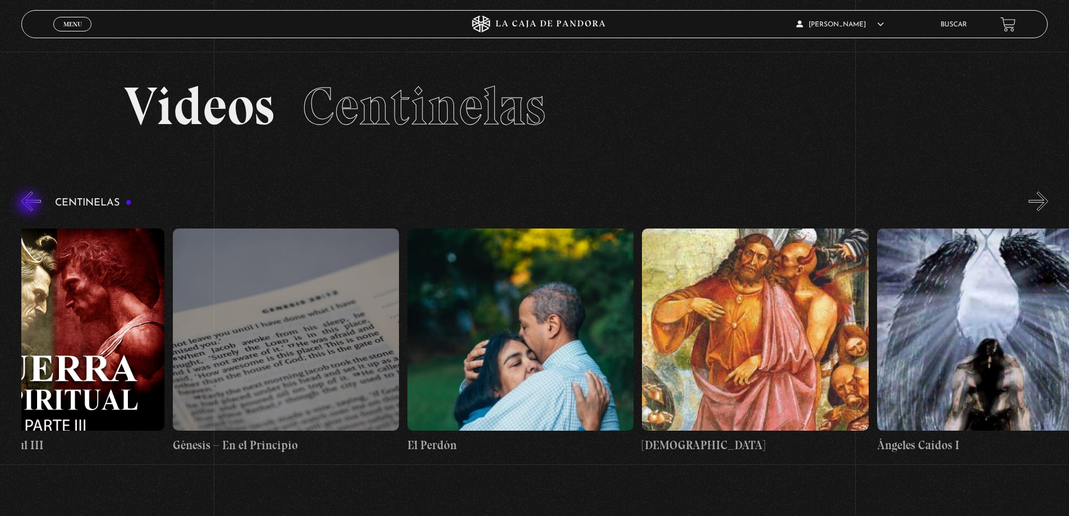
click at [30, 204] on button "«" at bounding box center [31, 201] width 20 height 20
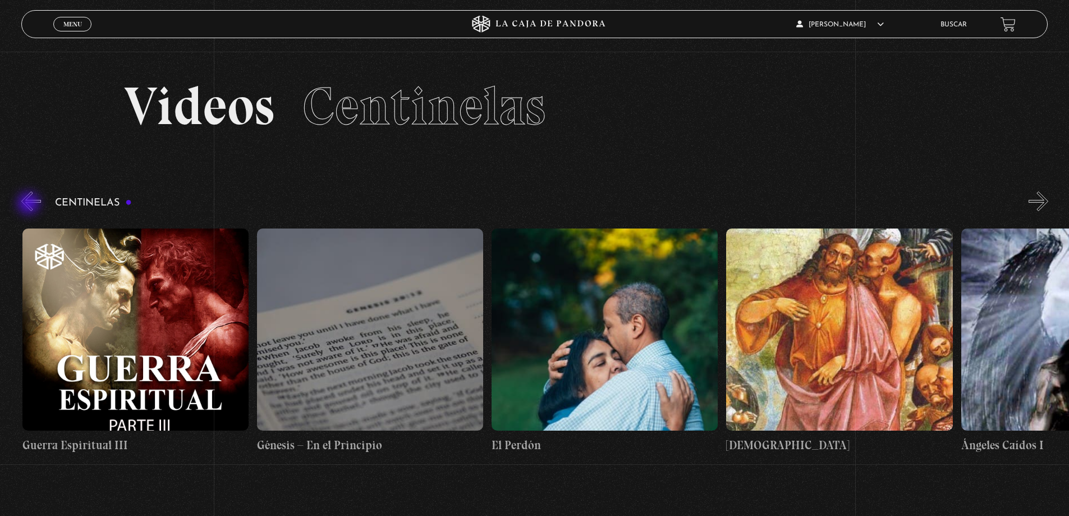
click at [30, 204] on button "«" at bounding box center [31, 201] width 20 height 20
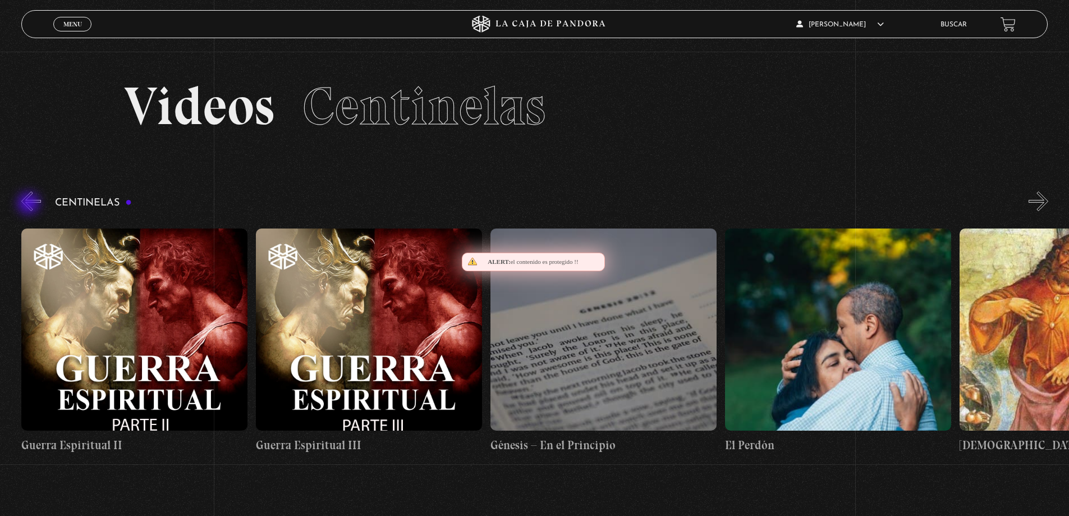
click at [30, 204] on button "«" at bounding box center [31, 201] width 20 height 20
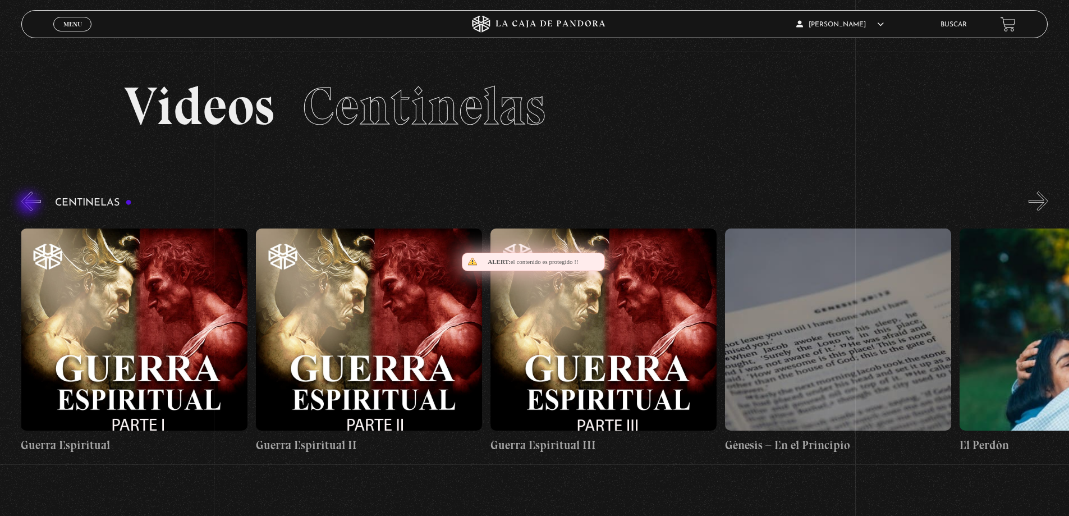
click at [30, 204] on button "«" at bounding box center [31, 201] width 20 height 20
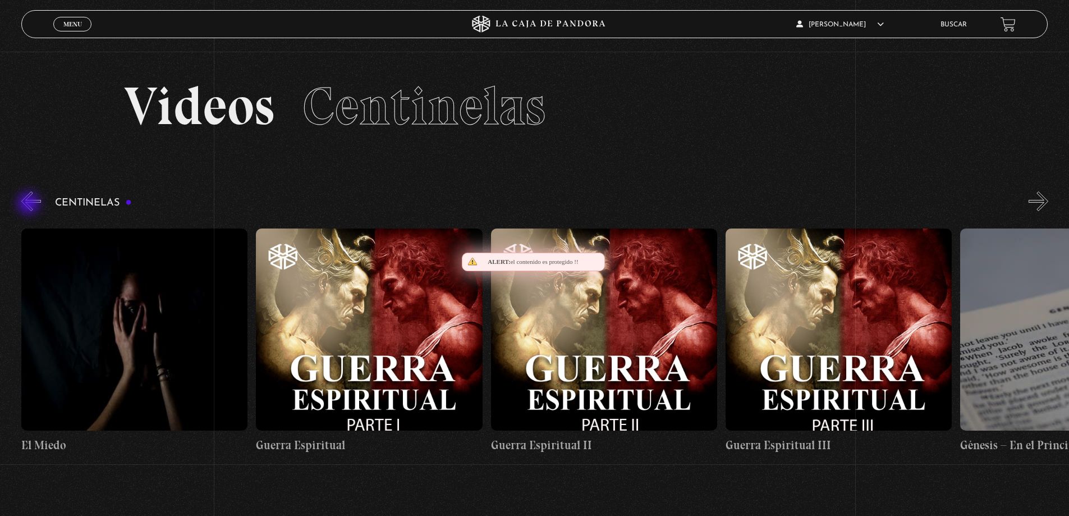
click at [30, 204] on button "«" at bounding box center [31, 201] width 20 height 20
click at [30, 205] on button "«" at bounding box center [31, 201] width 20 height 20
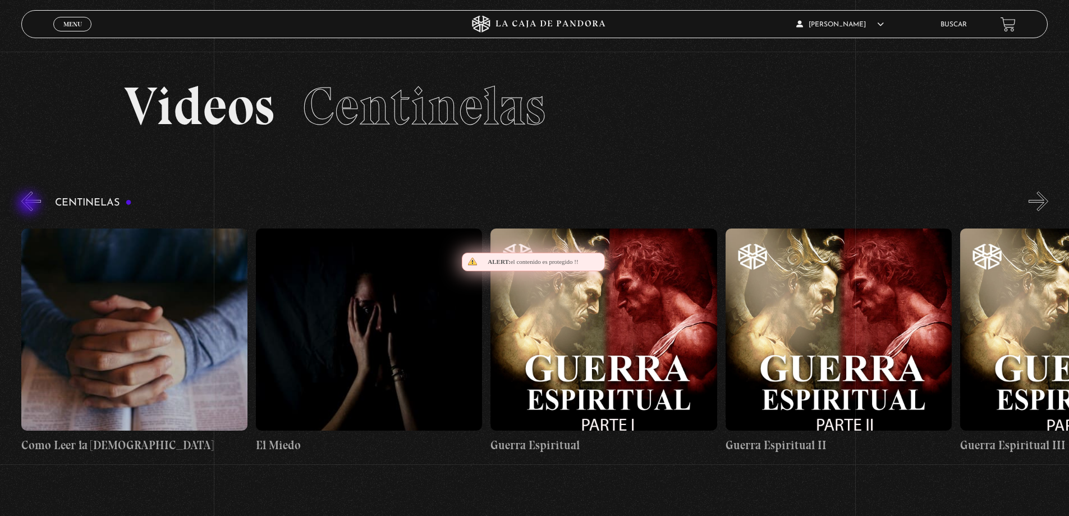
click at [30, 205] on button "«" at bounding box center [31, 201] width 20 height 20
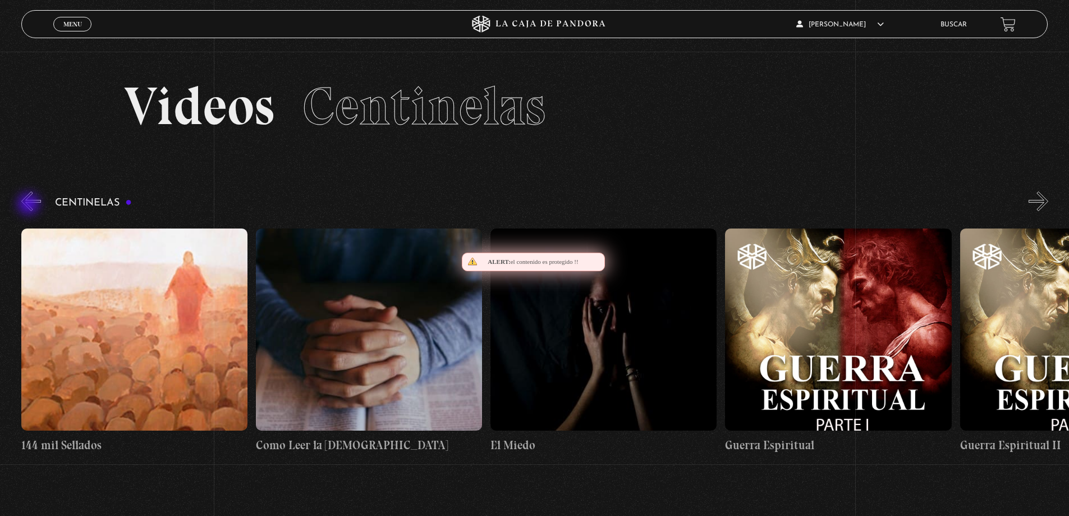
click at [30, 205] on button "«" at bounding box center [31, 201] width 20 height 20
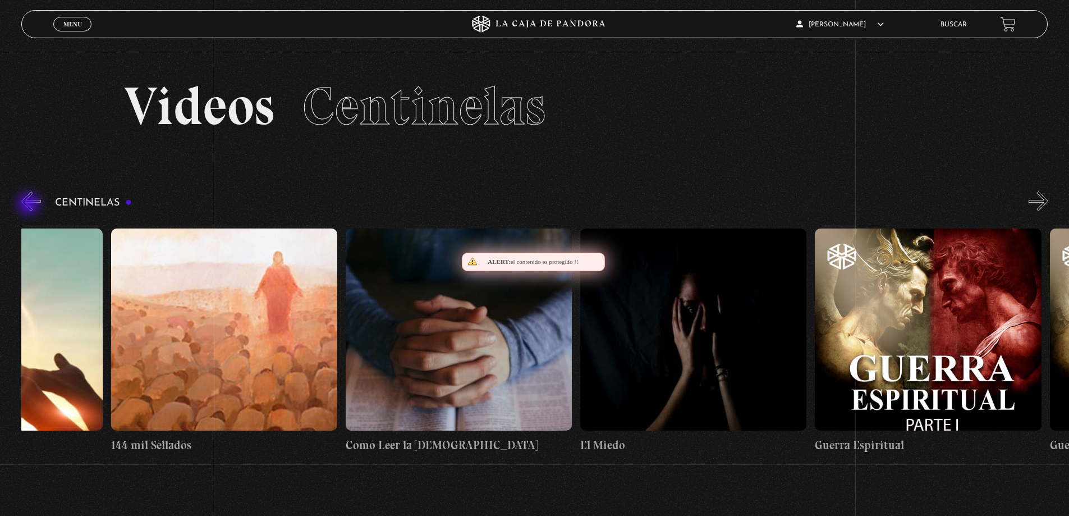
click at [30, 205] on button "«" at bounding box center [31, 201] width 20 height 20
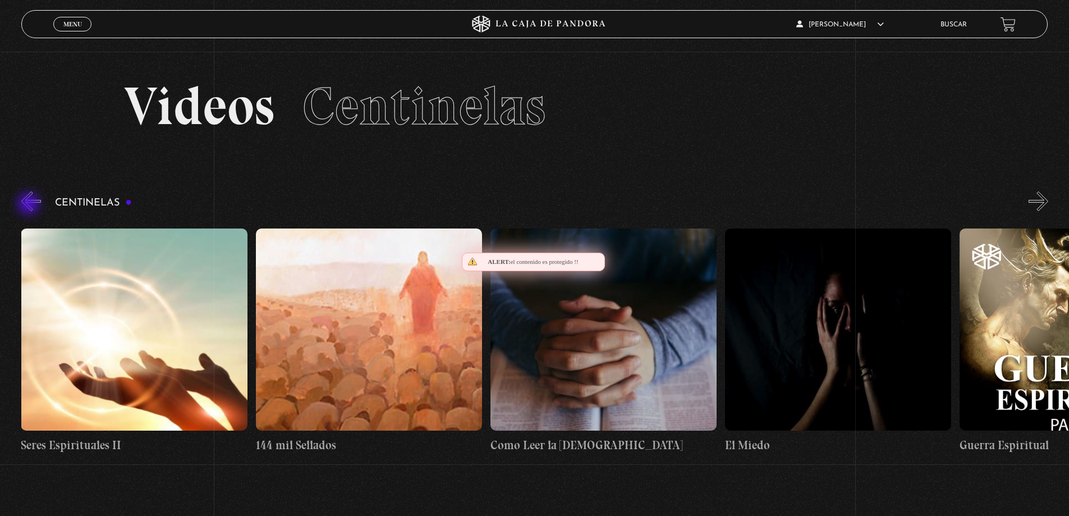
click at [30, 205] on button "«" at bounding box center [31, 201] width 20 height 20
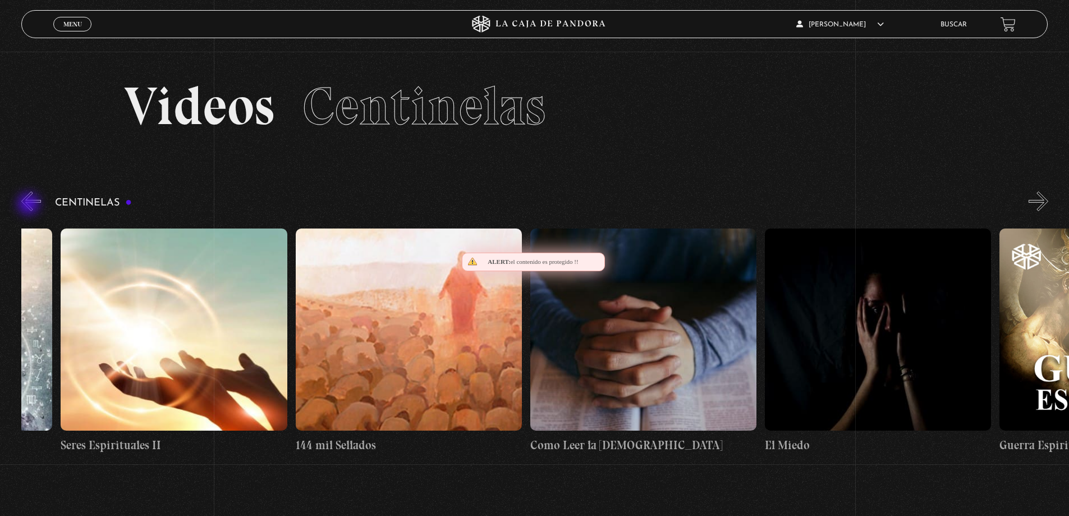
click at [30, 205] on button "«" at bounding box center [31, 201] width 20 height 20
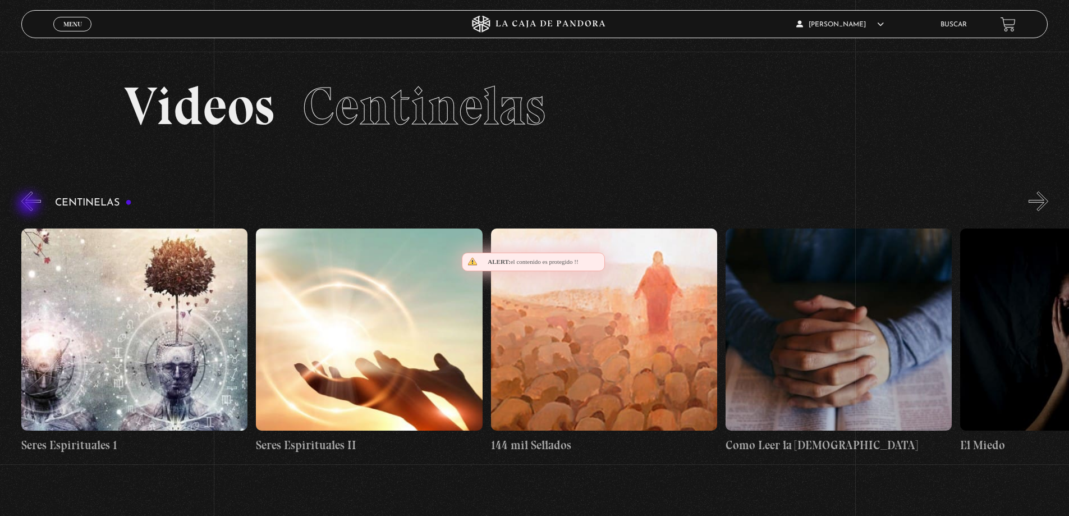
click at [30, 205] on button "«" at bounding box center [31, 201] width 20 height 20
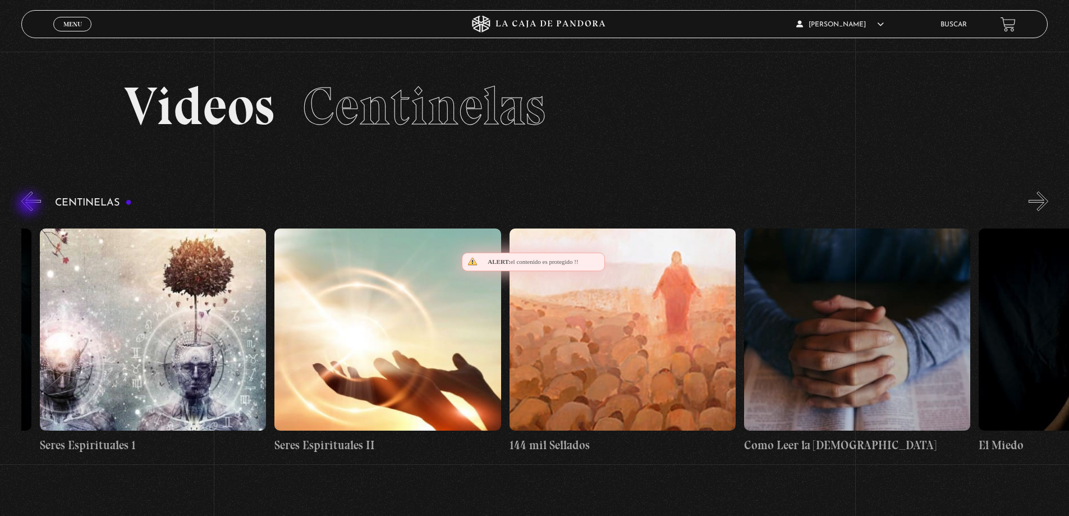
click at [30, 205] on button "«" at bounding box center [31, 201] width 20 height 20
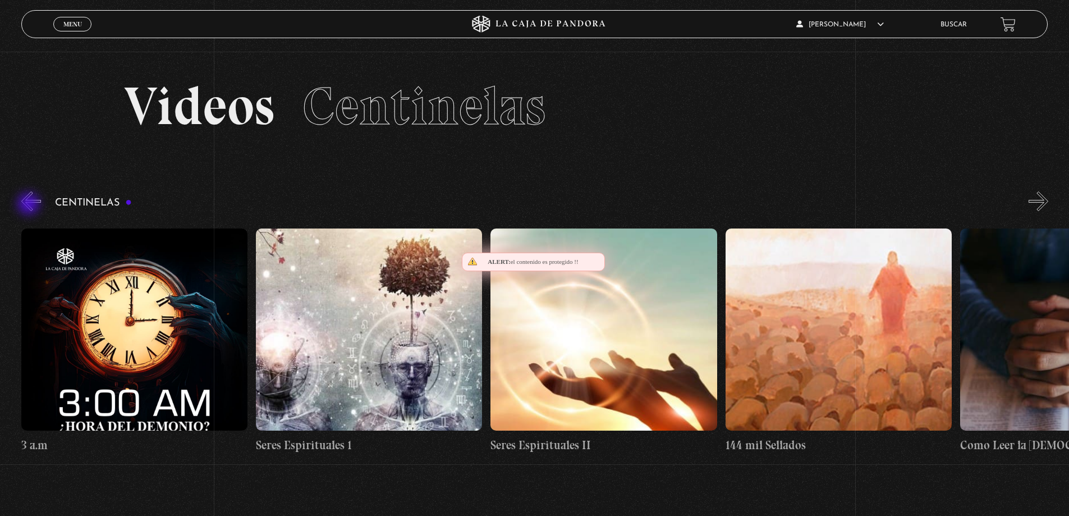
click at [30, 205] on button "«" at bounding box center [31, 201] width 20 height 20
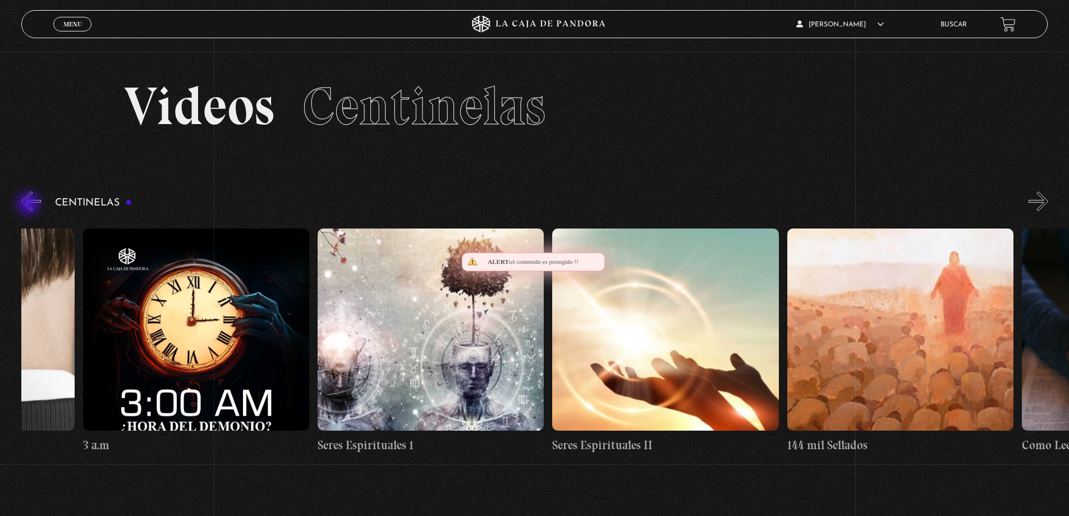
click at [30, 205] on button "«" at bounding box center [31, 201] width 20 height 20
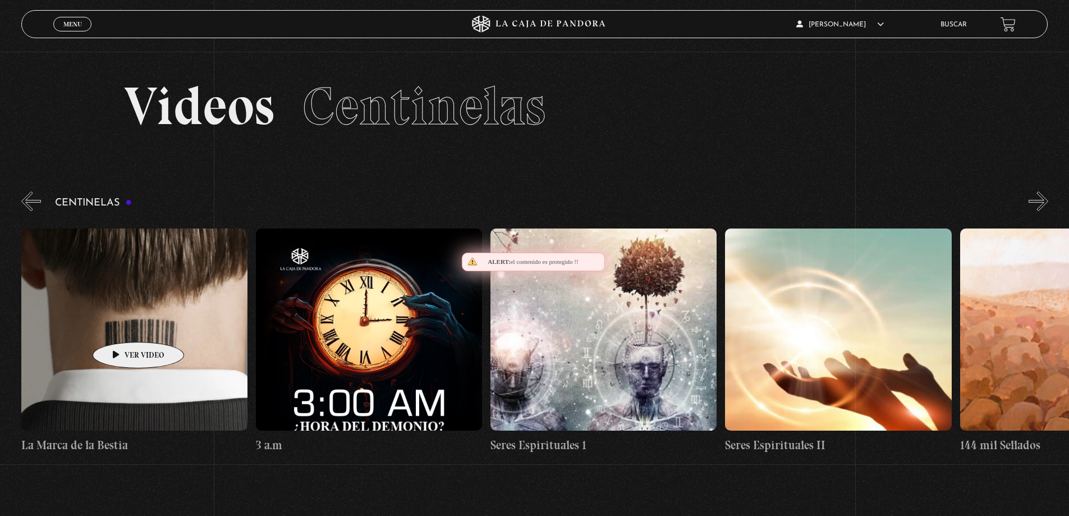
click at [121, 324] on figure at bounding box center [134, 329] width 226 height 202
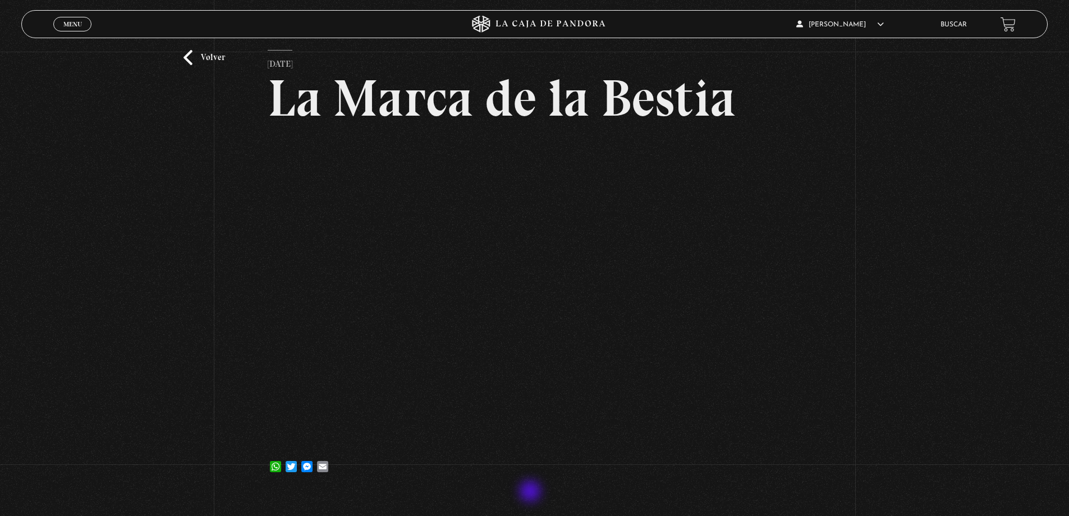
scroll to position [56, 0]
